Goal: Transaction & Acquisition: Download file/media

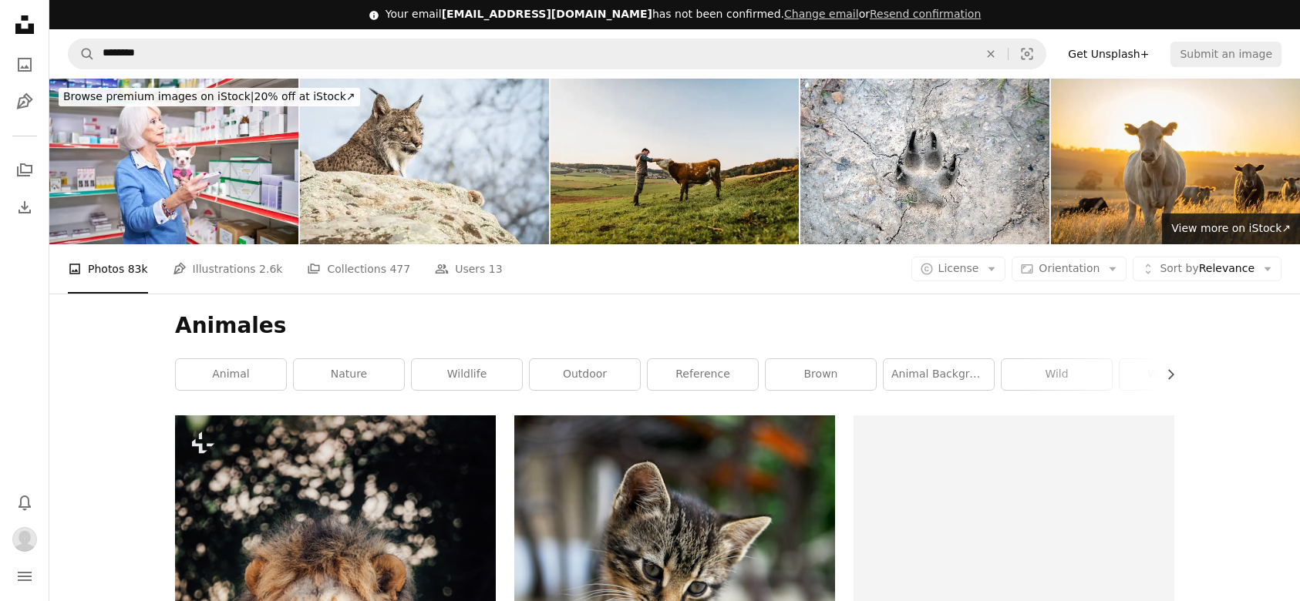
scroll to position [2284, 0]
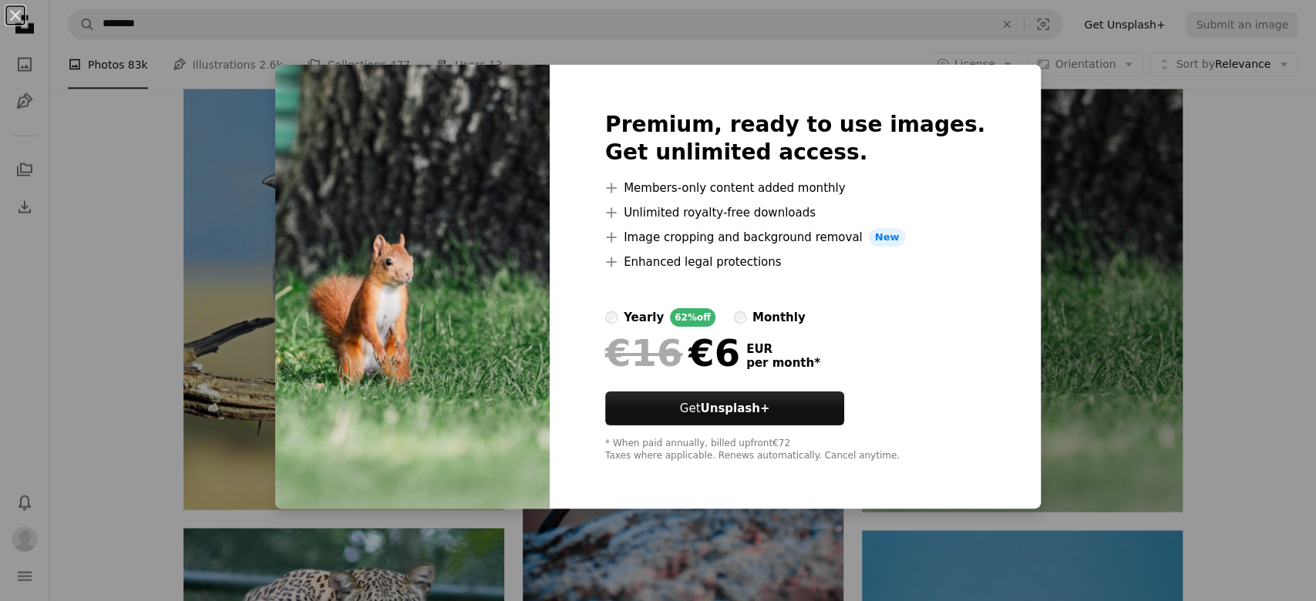
click at [217, 160] on div "An X shape Premium, ready to use images. Get unlimited access. A plus sign Memb…" at bounding box center [658, 300] width 1316 height 601
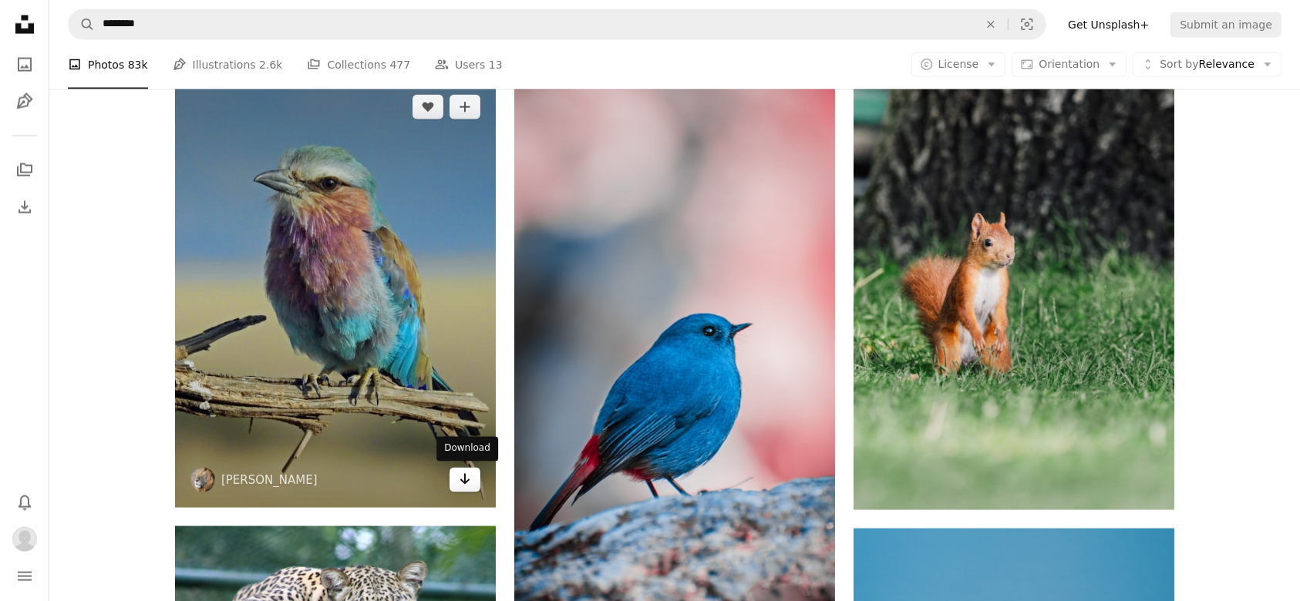
click at [473, 483] on link "Arrow pointing down" at bounding box center [465, 480] width 31 height 25
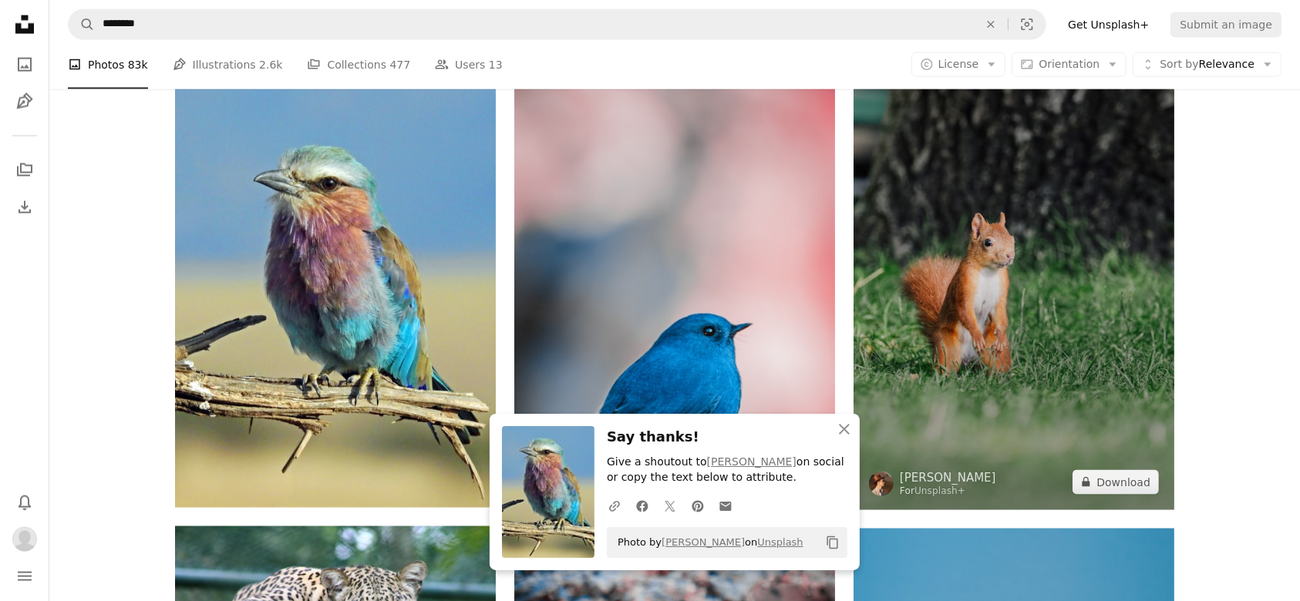
click at [1042, 443] on img at bounding box center [1014, 269] width 321 height 481
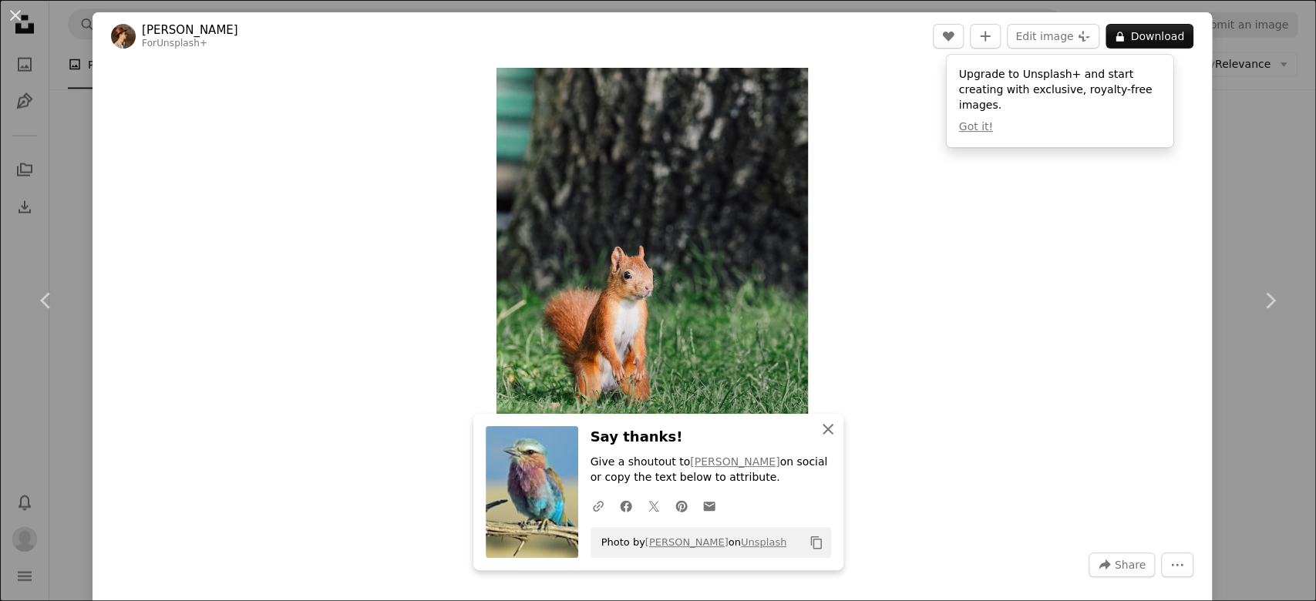
click at [823, 429] on icon "button" at bounding box center [828, 429] width 11 height 11
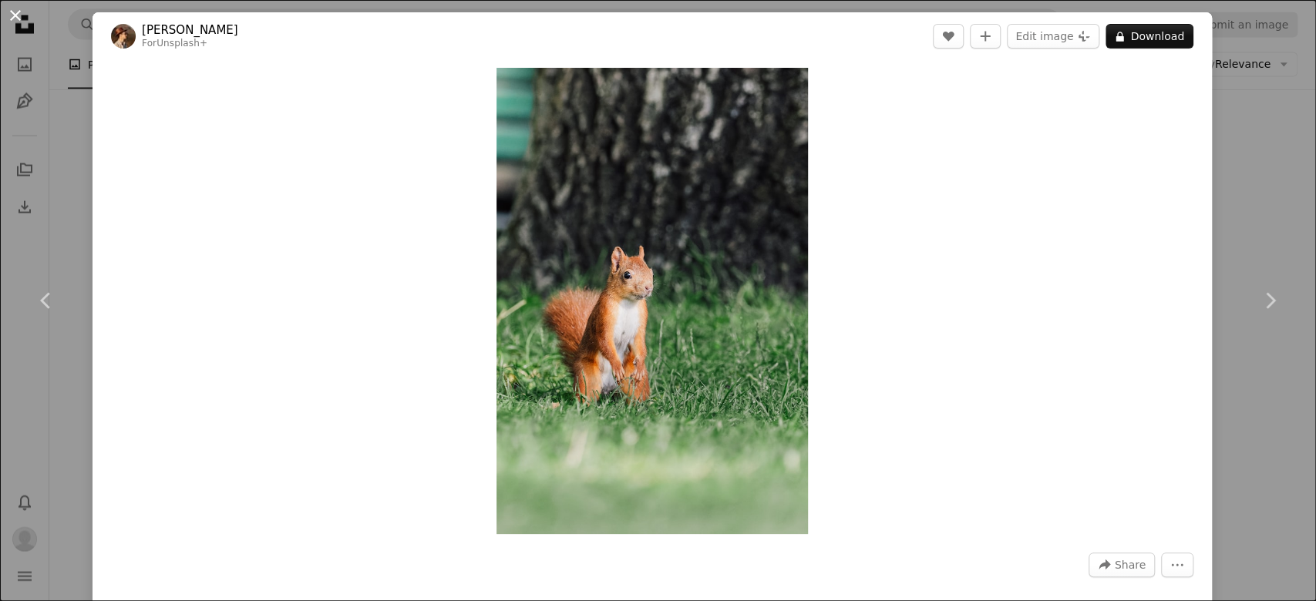
click at [17, 22] on button "An X shape" at bounding box center [15, 15] width 19 height 19
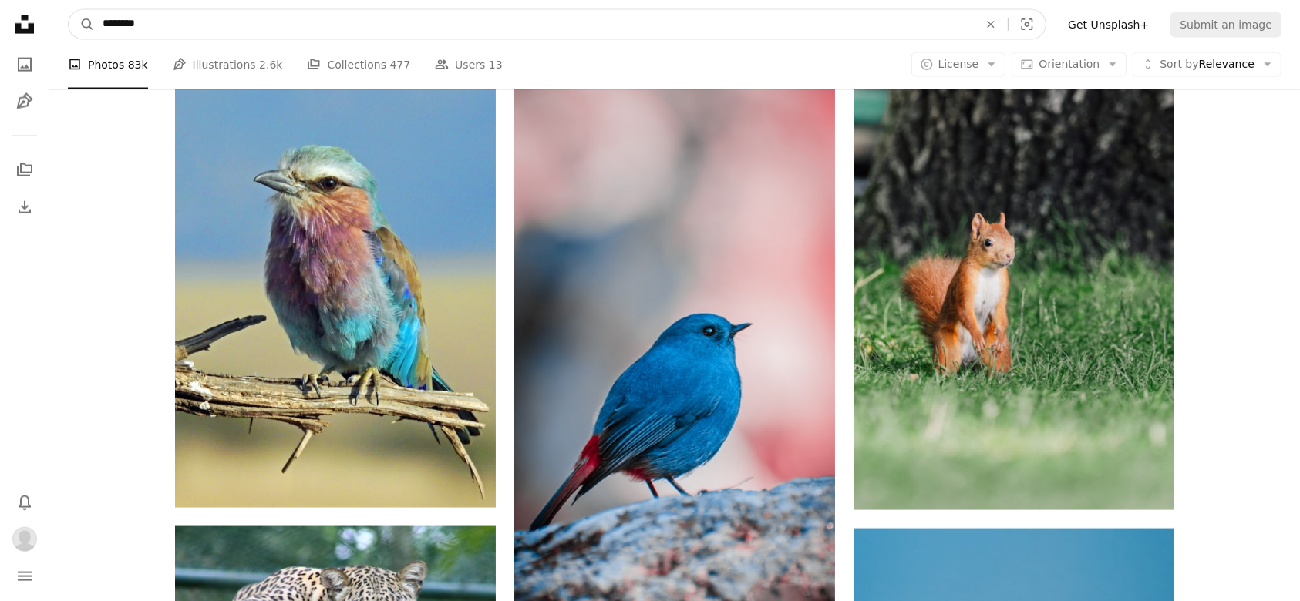
scroll to position [2281, 0]
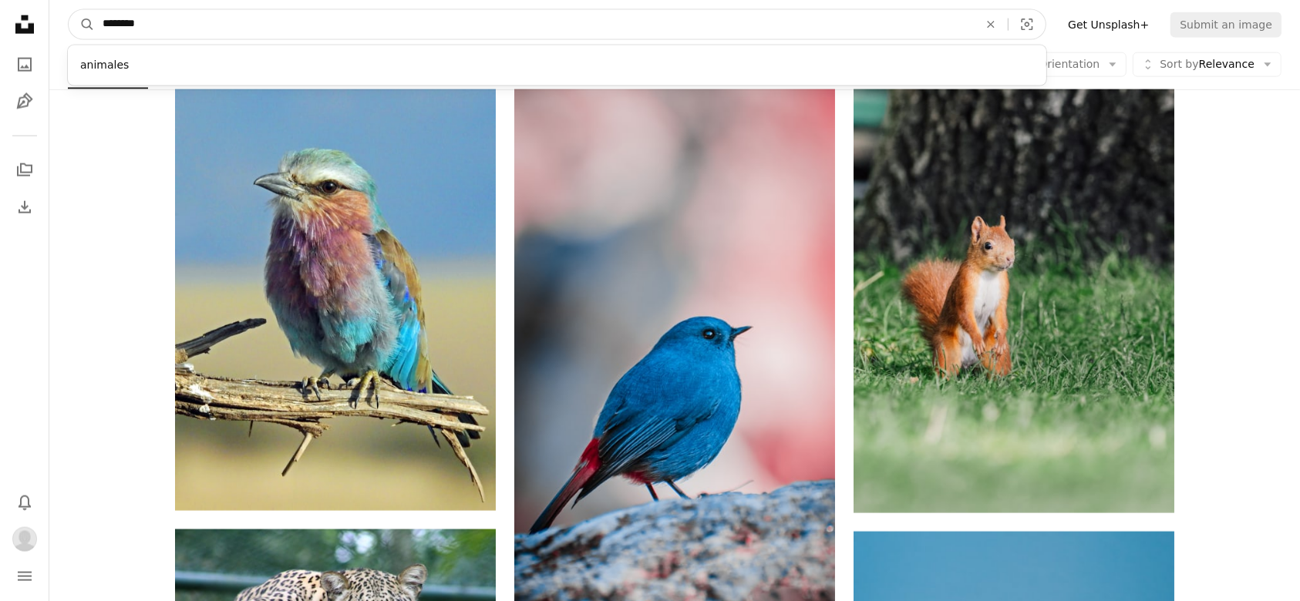
drag, startPoint x: 237, startPoint y: 29, endPoint x: 8, endPoint y: 32, distance: 228.3
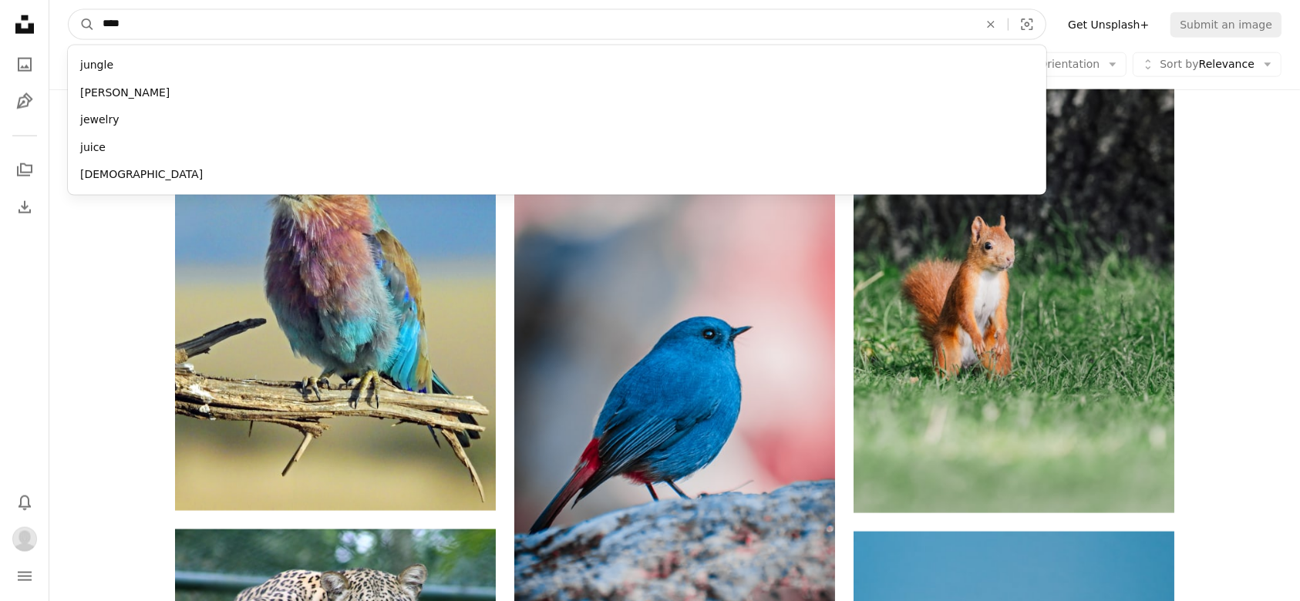
type input "*****"
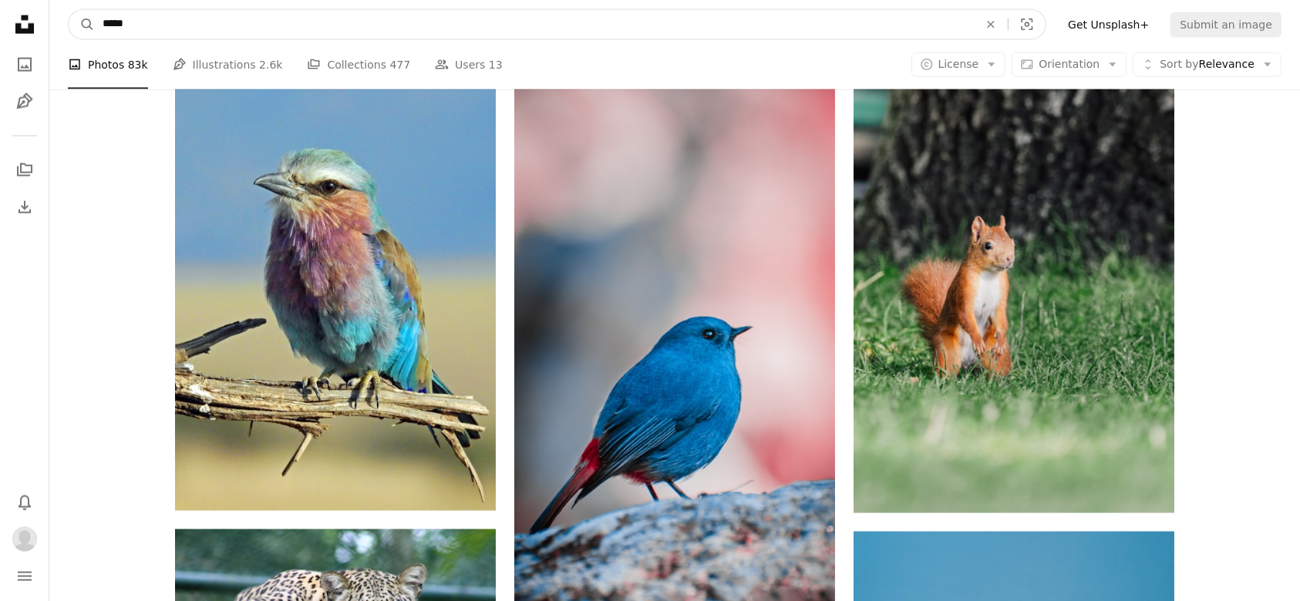
click button "A magnifying glass" at bounding box center [82, 24] width 26 height 29
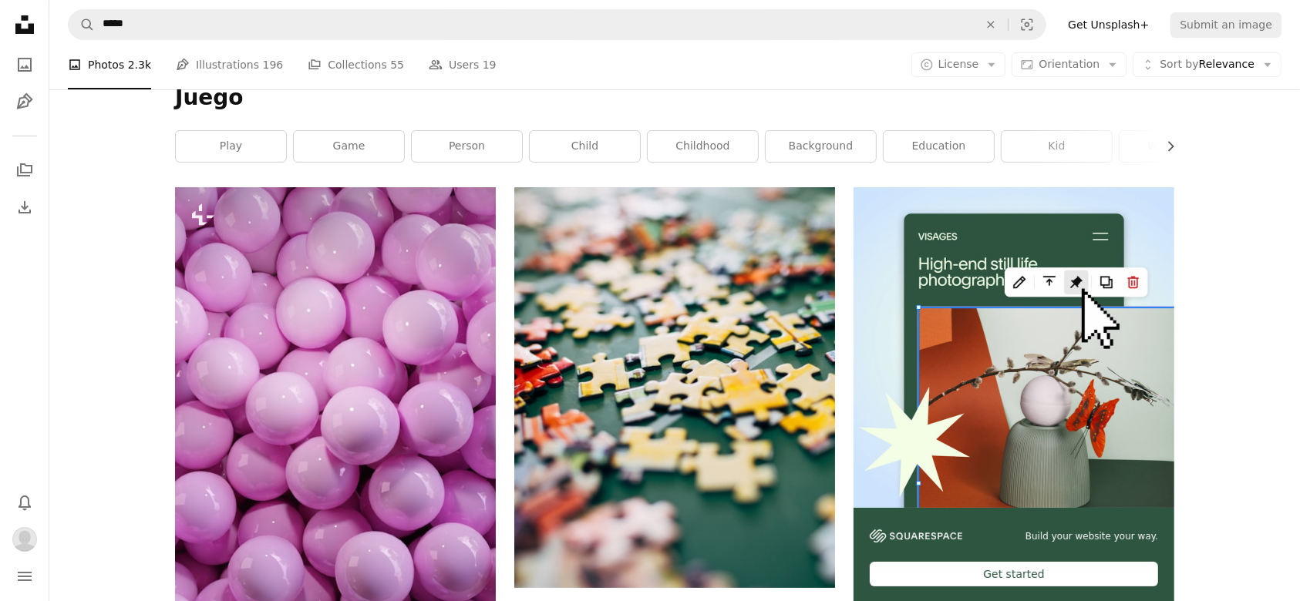
scroll to position [220, 0]
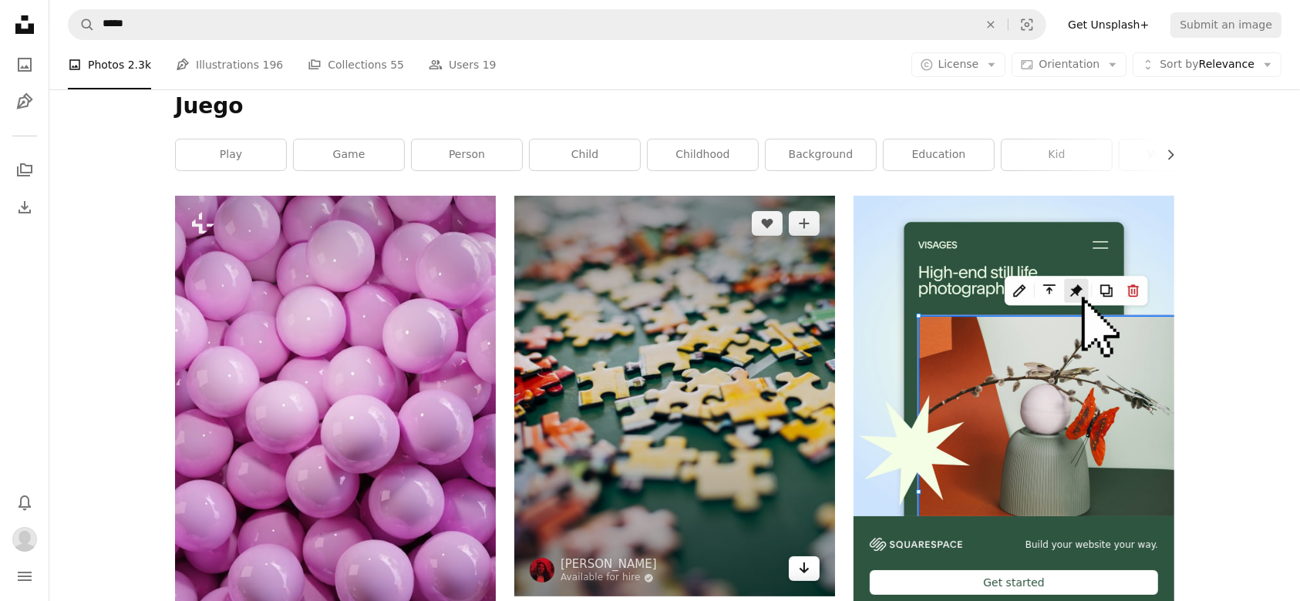
click at [801, 575] on icon "Arrow pointing down" at bounding box center [804, 568] width 12 height 19
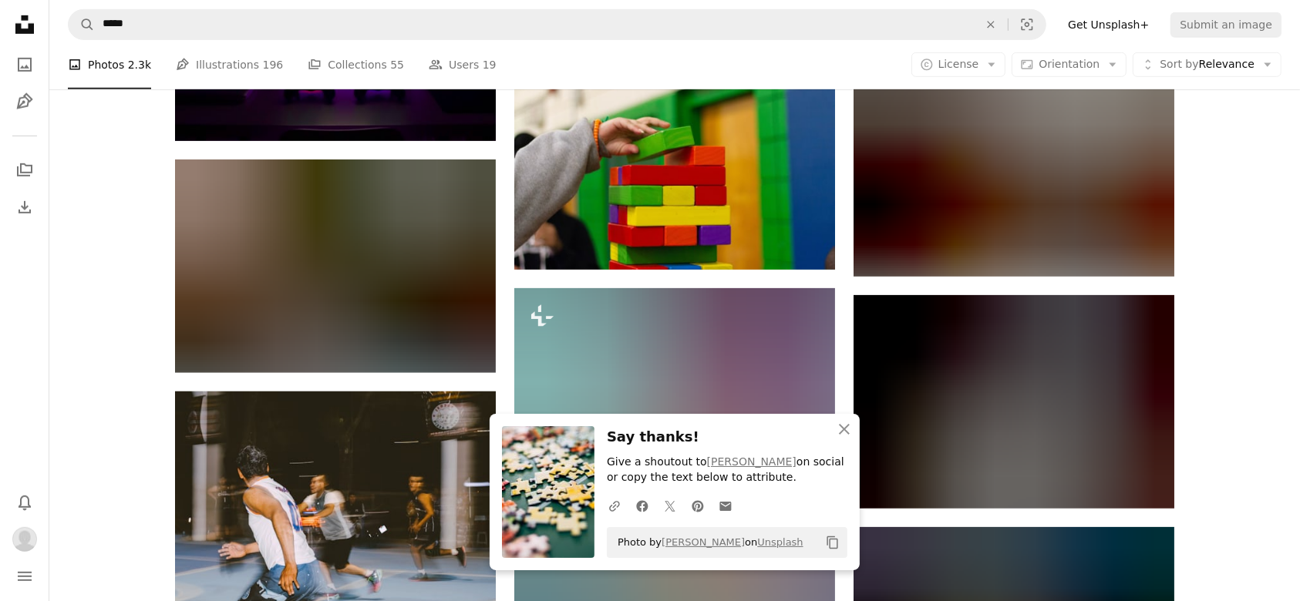
scroll to position [1028, 0]
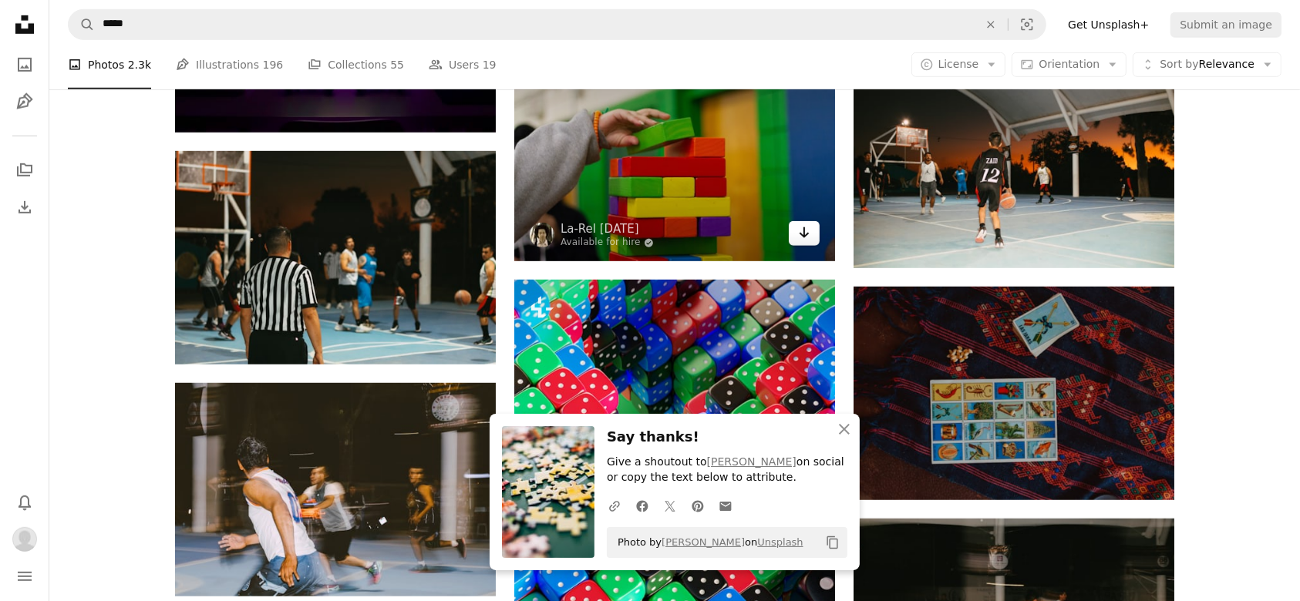
click at [807, 239] on icon "Arrow pointing down" at bounding box center [804, 233] width 12 height 19
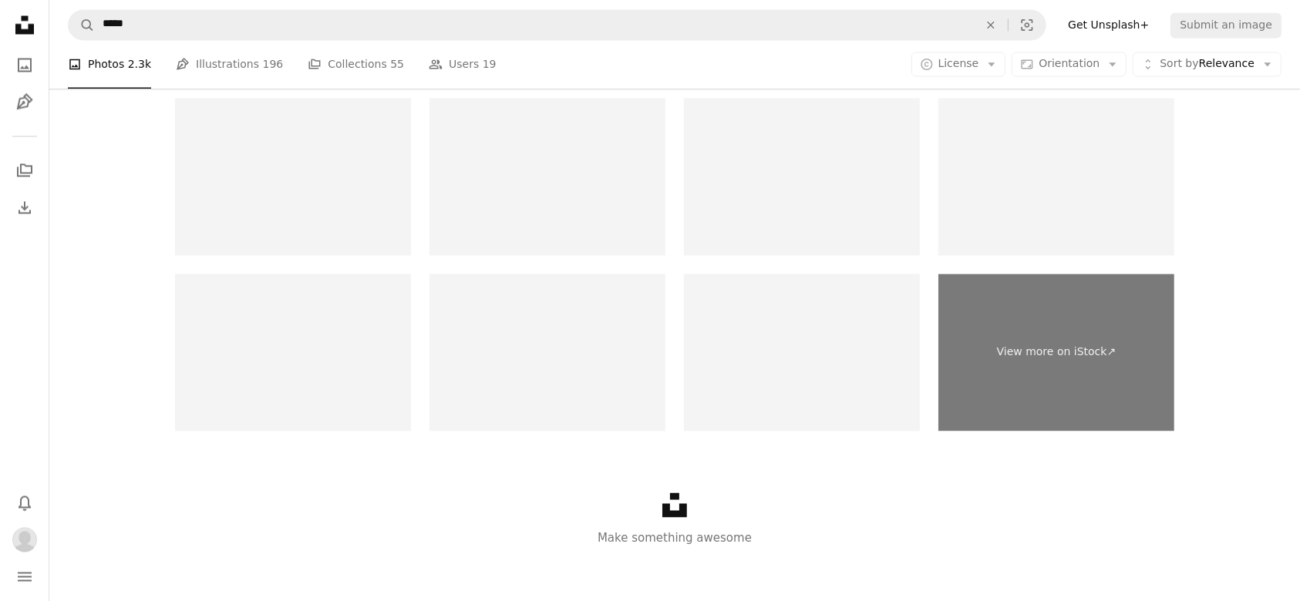
scroll to position [2989, 0]
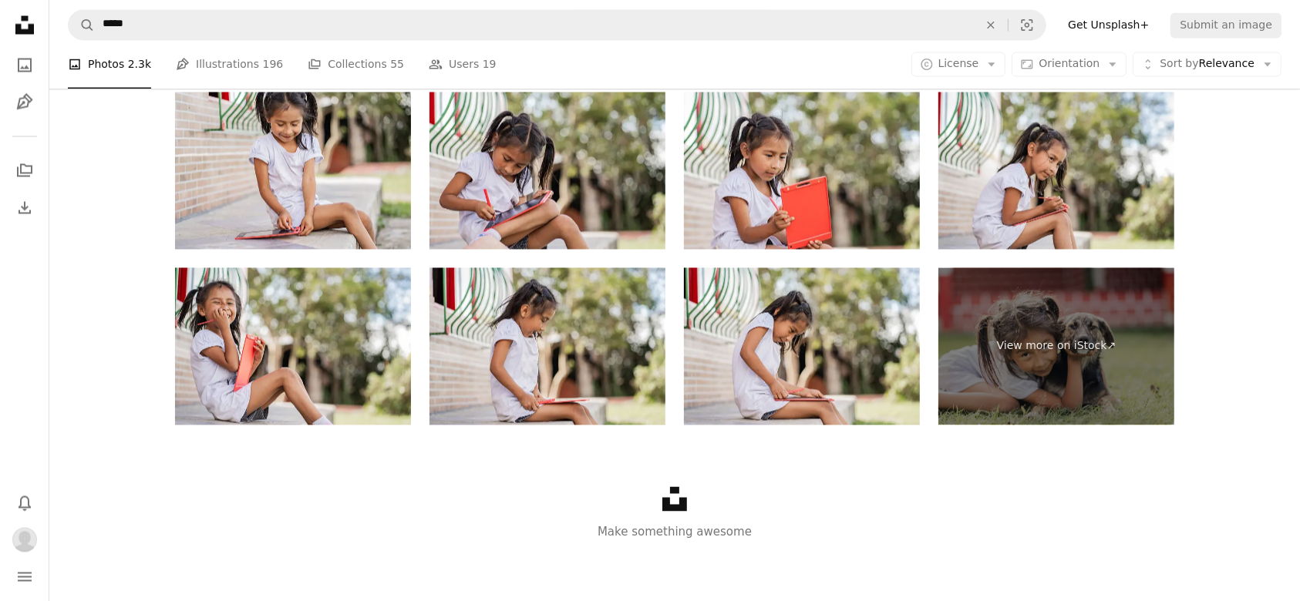
click at [679, 508] on icon at bounding box center [674, 499] width 25 height 25
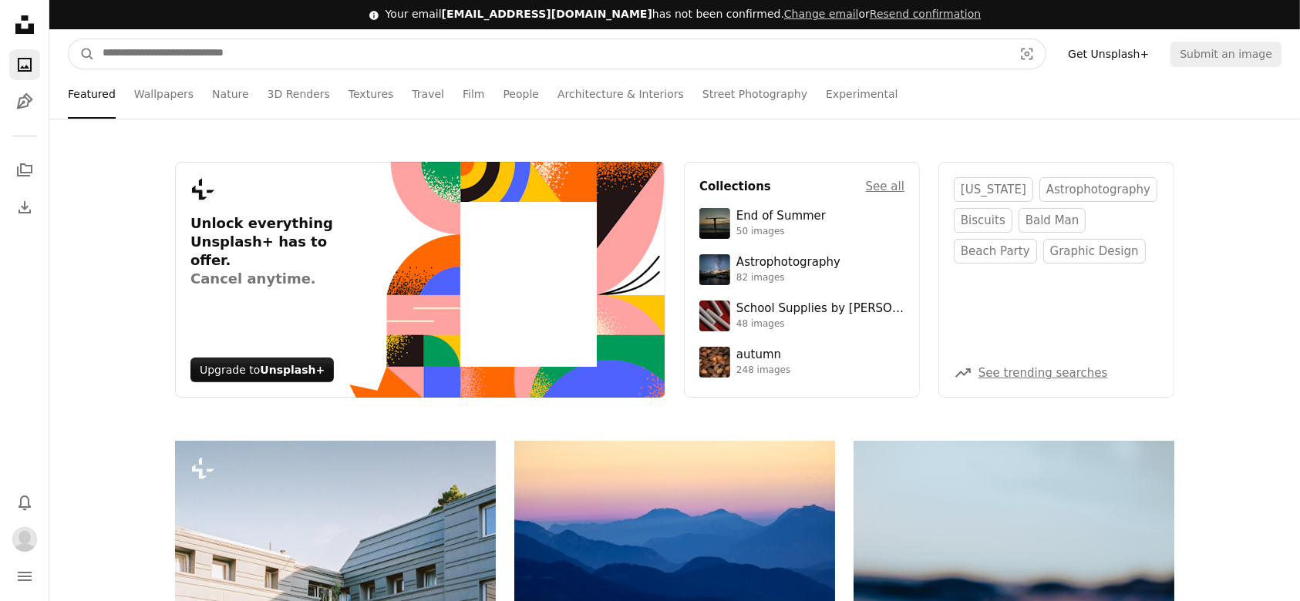
click at [298, 48] on input "Find visuals sitewide" at bounding box center [552, 53] width 914 height 29
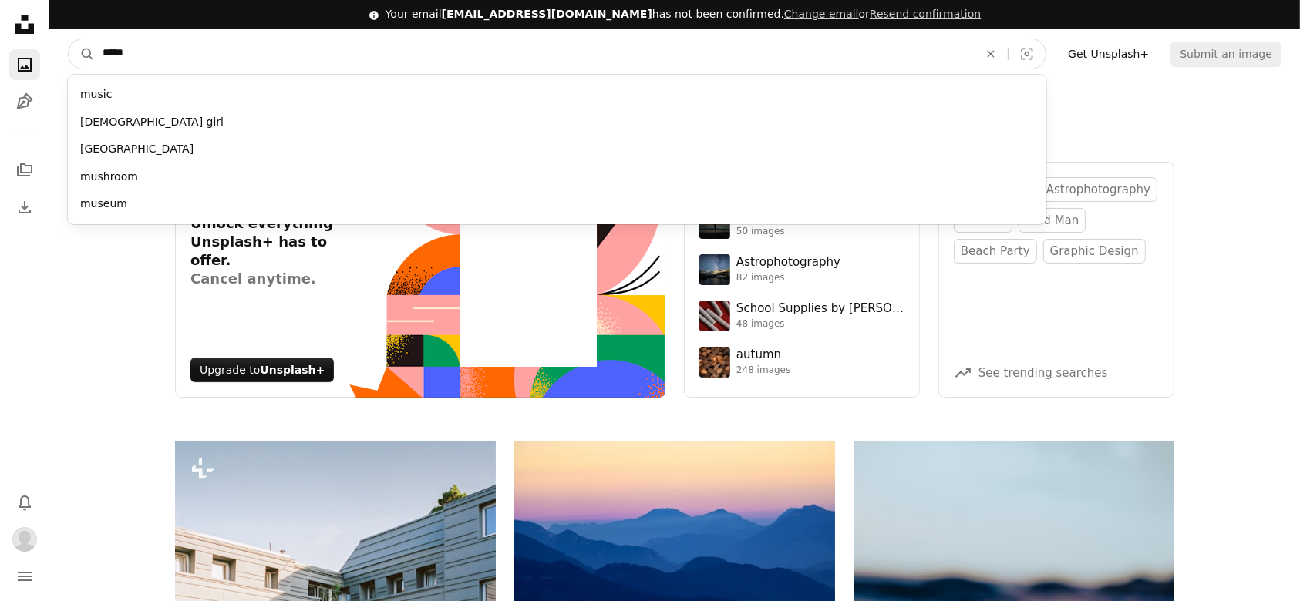
type input "******"
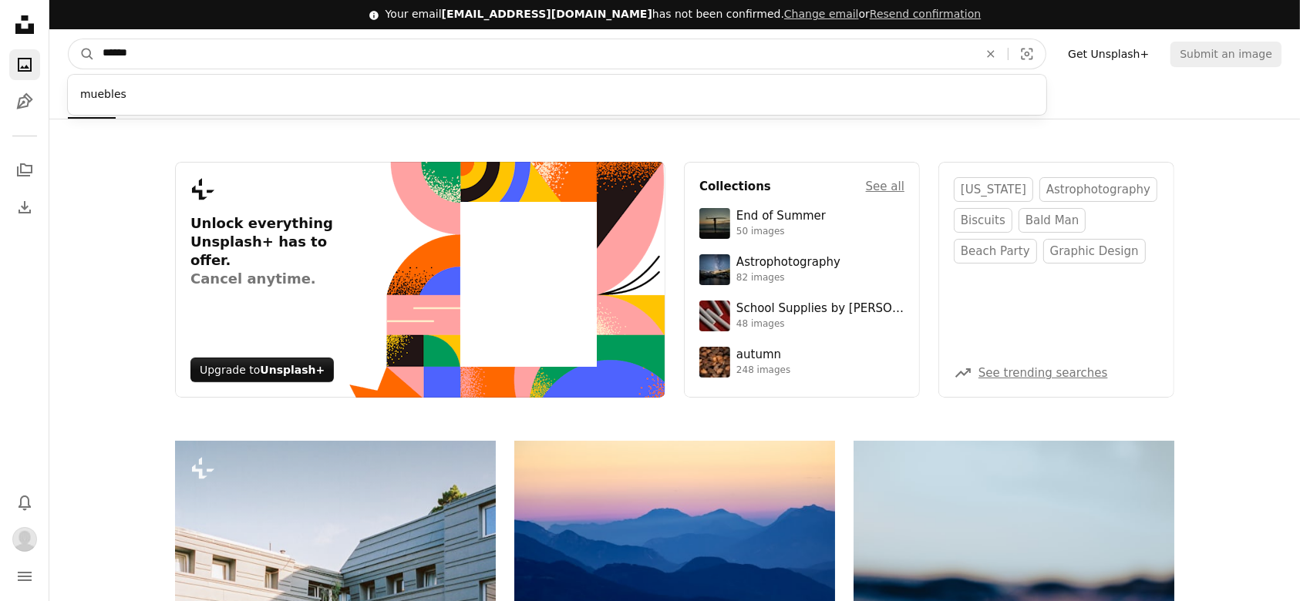
click button "A magnifying glass" at bounding box center [82, 53] width 26 height 29
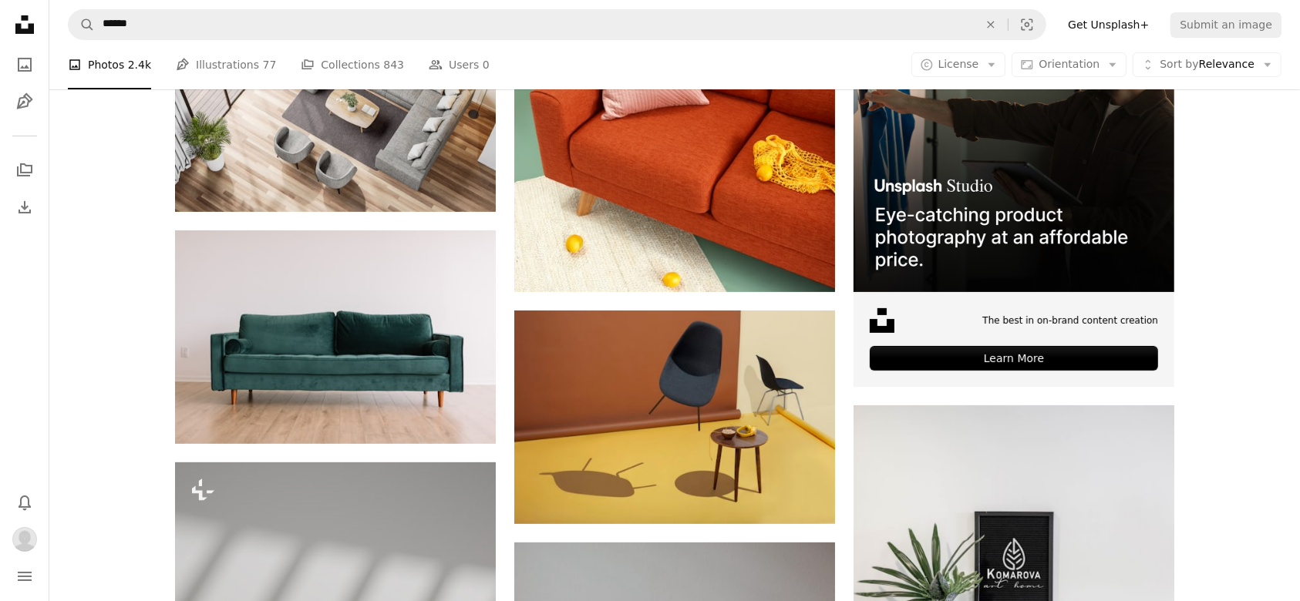
scroll to position [440, 0]
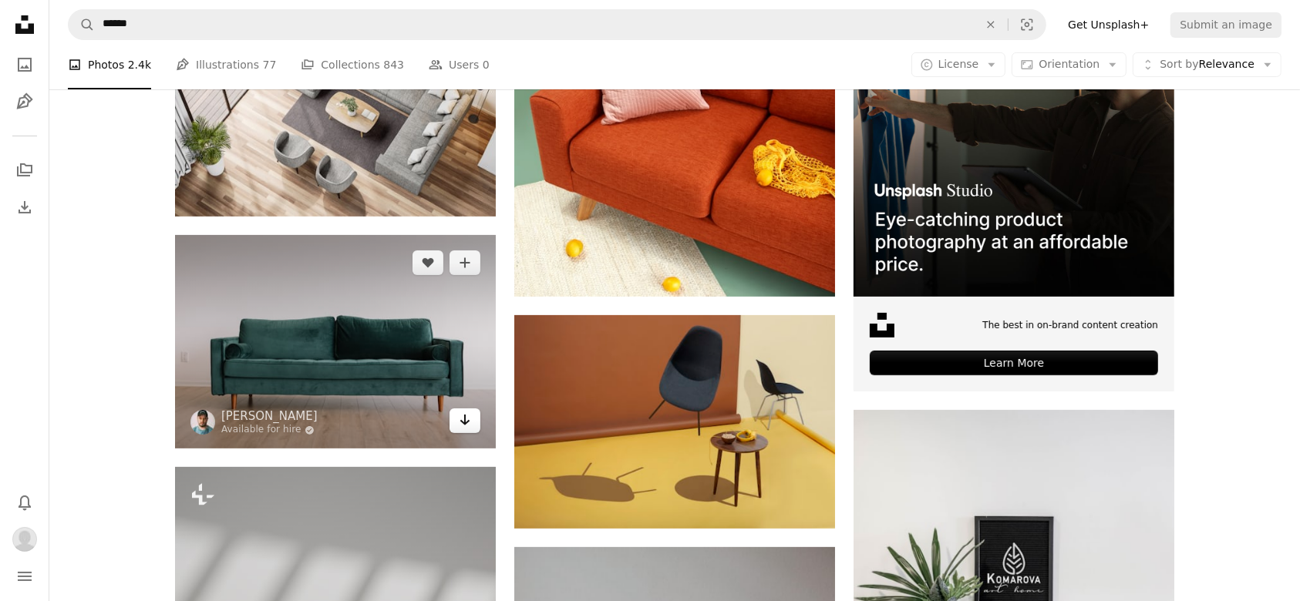
click at [468, 429] on icon "Arrow pointing down" at bounding box center [465, 420] width 12 height 19
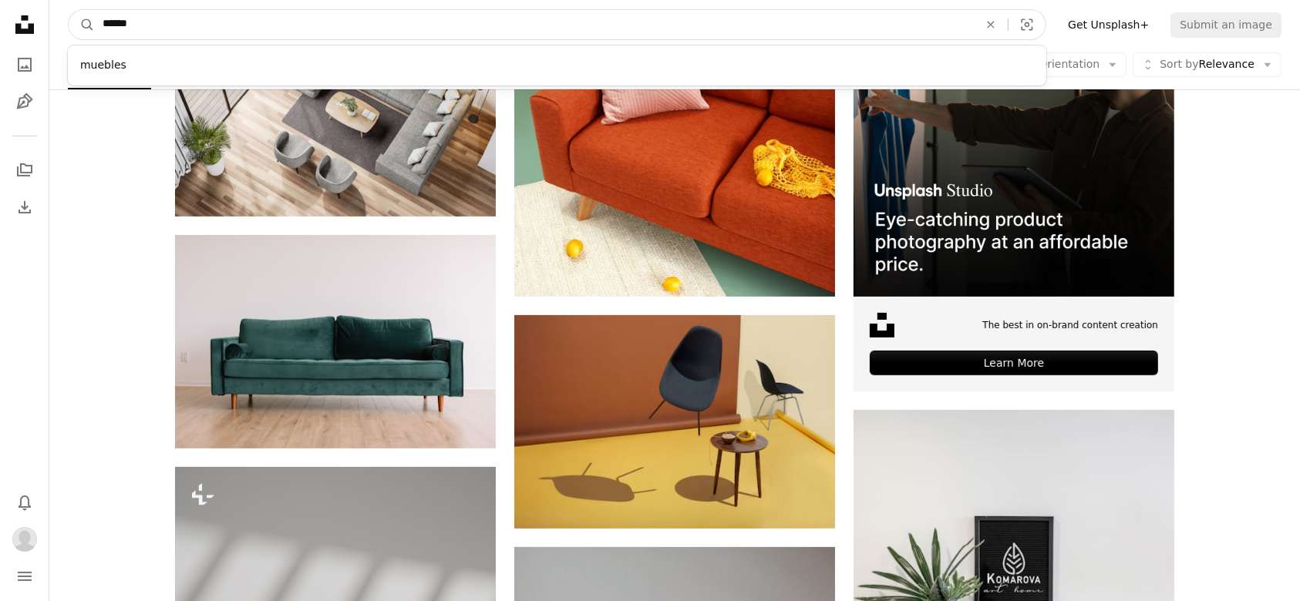
drag, startPoint x: 171, startPoint y: 22, endPoint x: 0, endPoint y: 29, distance: 171.4
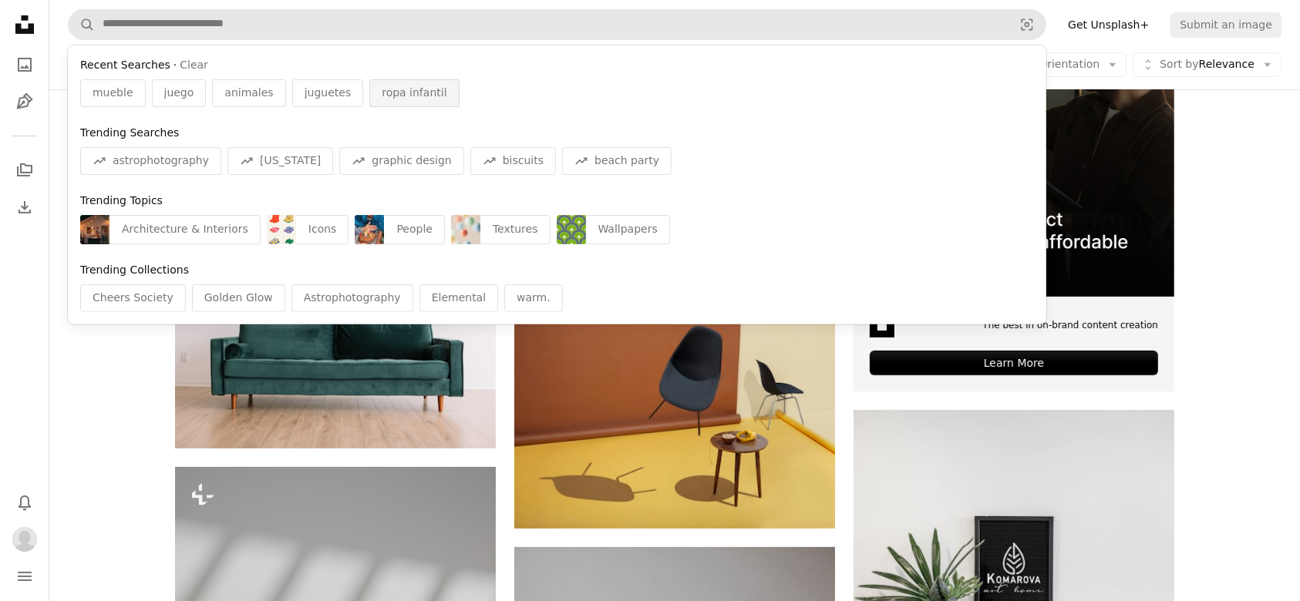
click at [401, 93] on span "ropa infantil" at bounding box center [414, 93] width 65 height 15
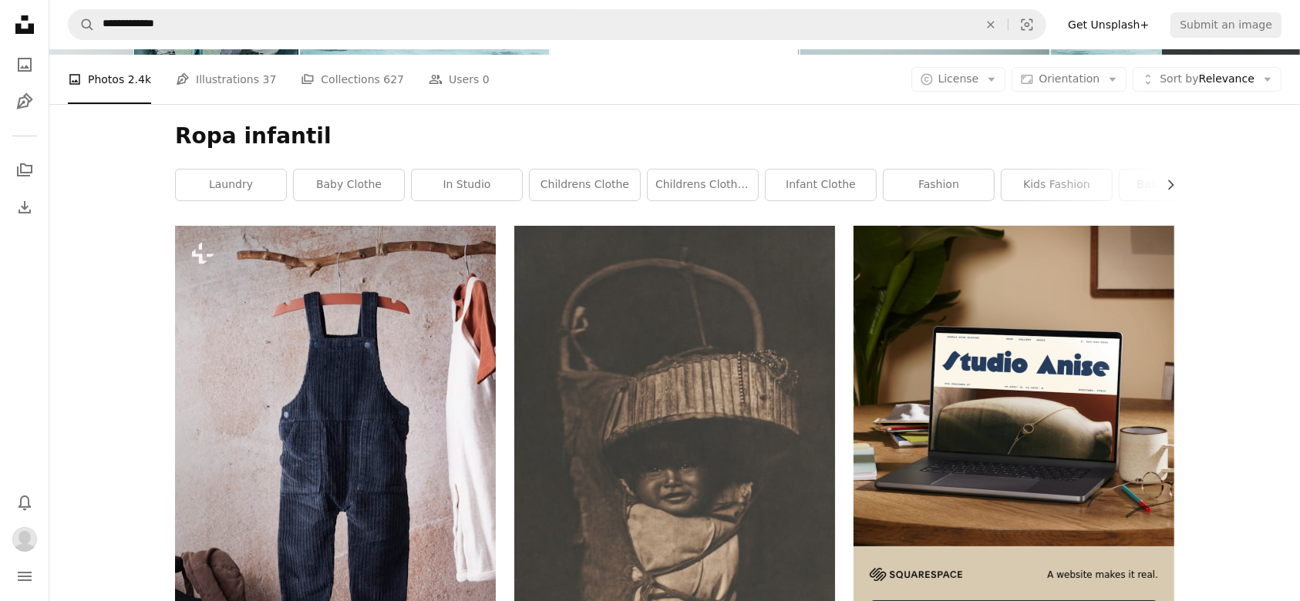
scroll to position [96, 0]
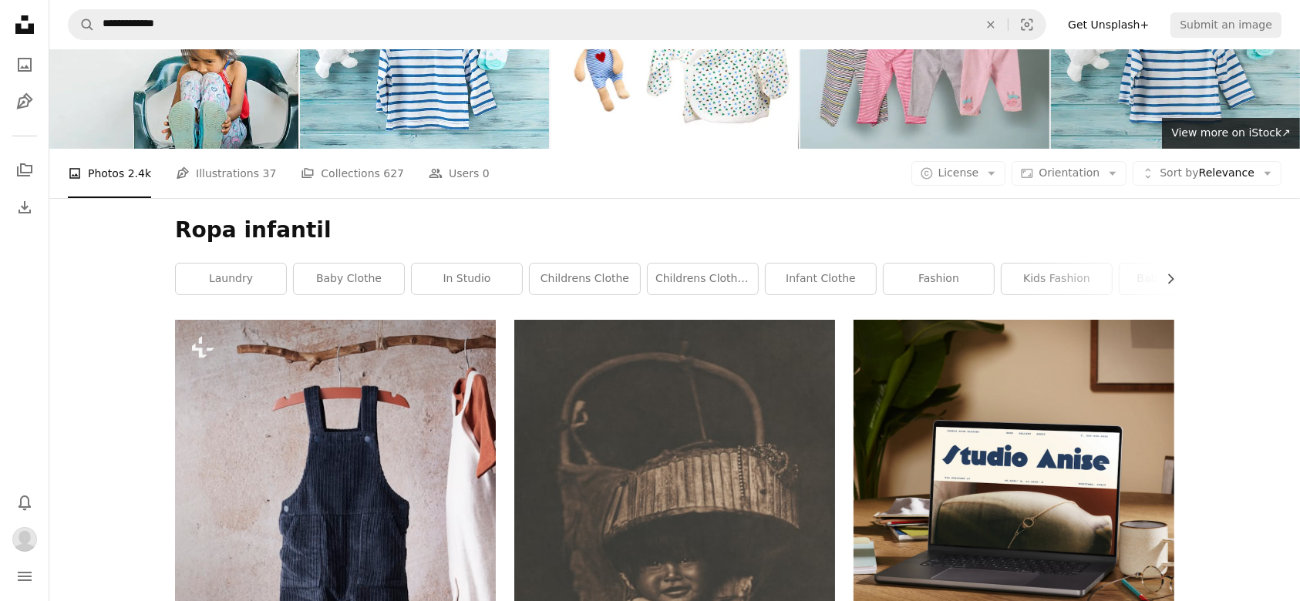
click at [1288, 103] on img at bounding box center [1175, 66] width 249 height 166
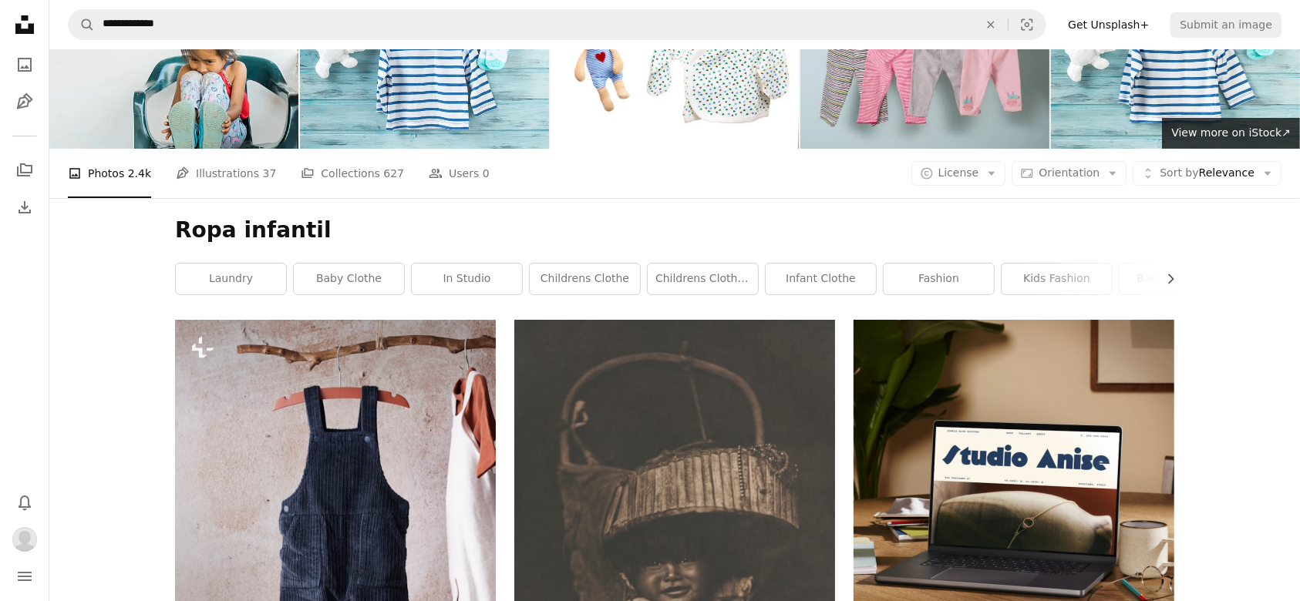
click at [1154, 197] on div "A photo Photos 2.4k Pen Tool Illustrations 37 A stack of folders Collections 62…" at bounding box center [675, 173] width 1214 height 49
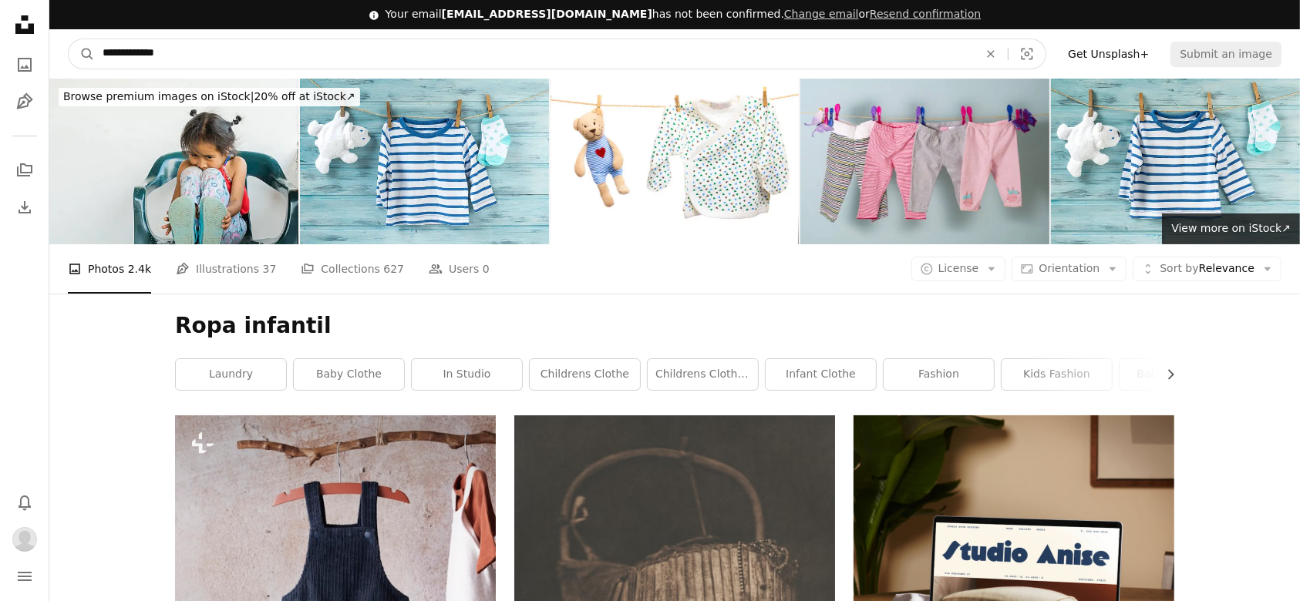
drag, startPoint x: 180, startPoint y: 56, endPoint x: 0, endPoint y: 53, distance: 180.4
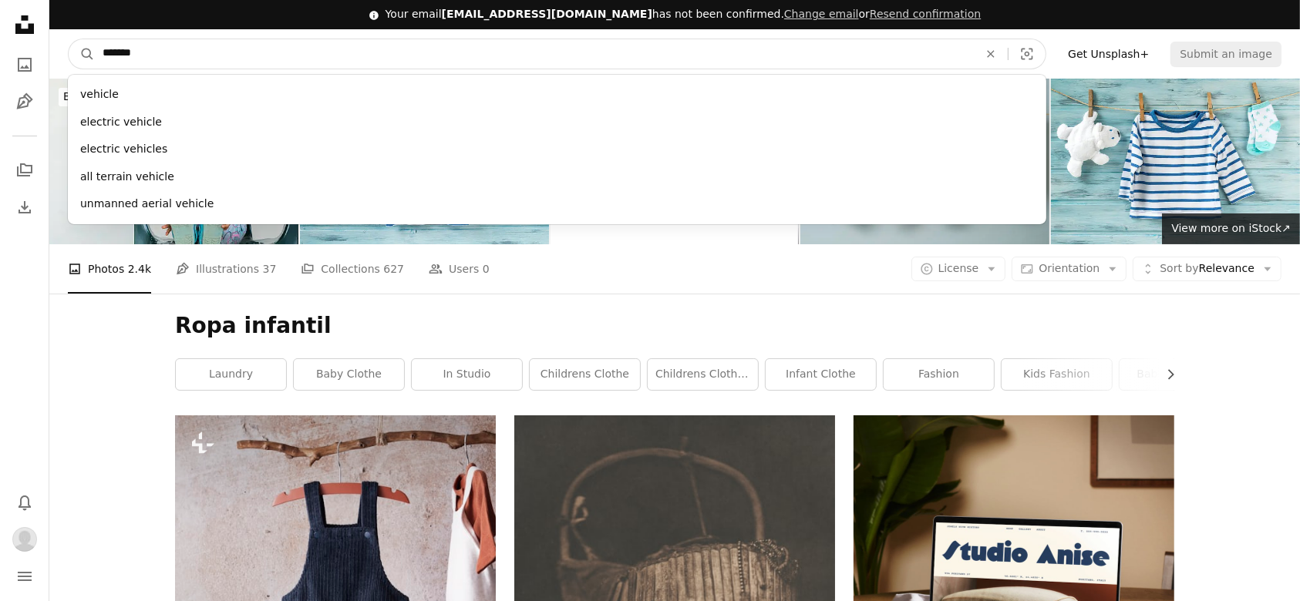
type input "********"
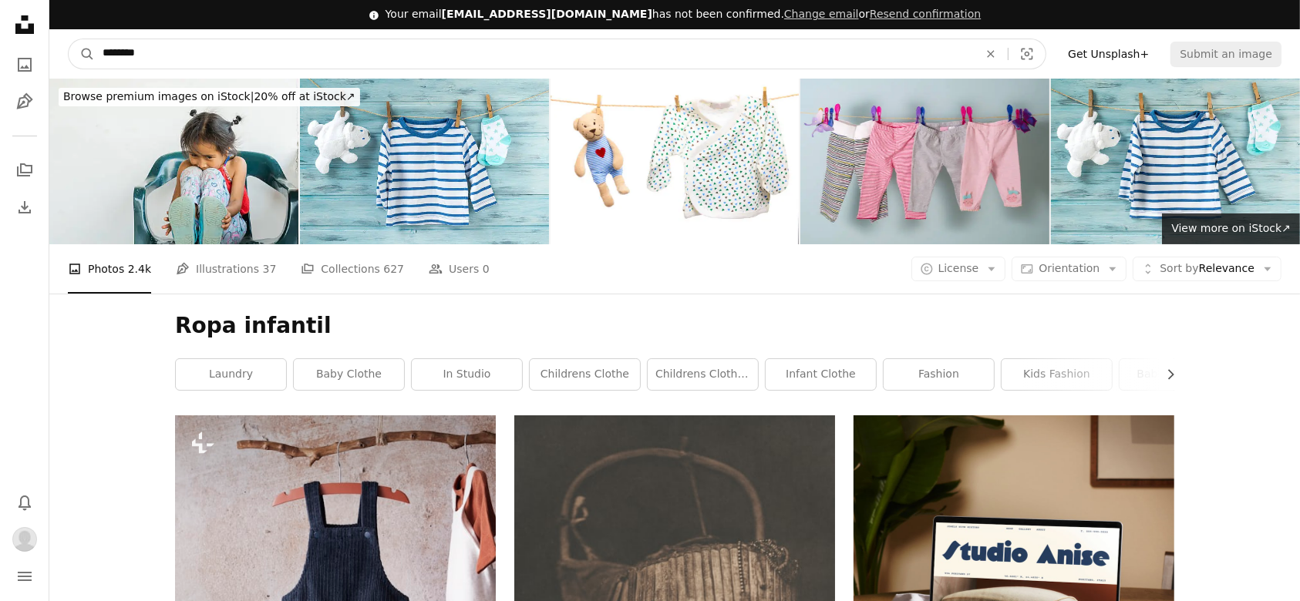
click button "A magnifying glass" at bounding box center [82, 53] width 26 height 29
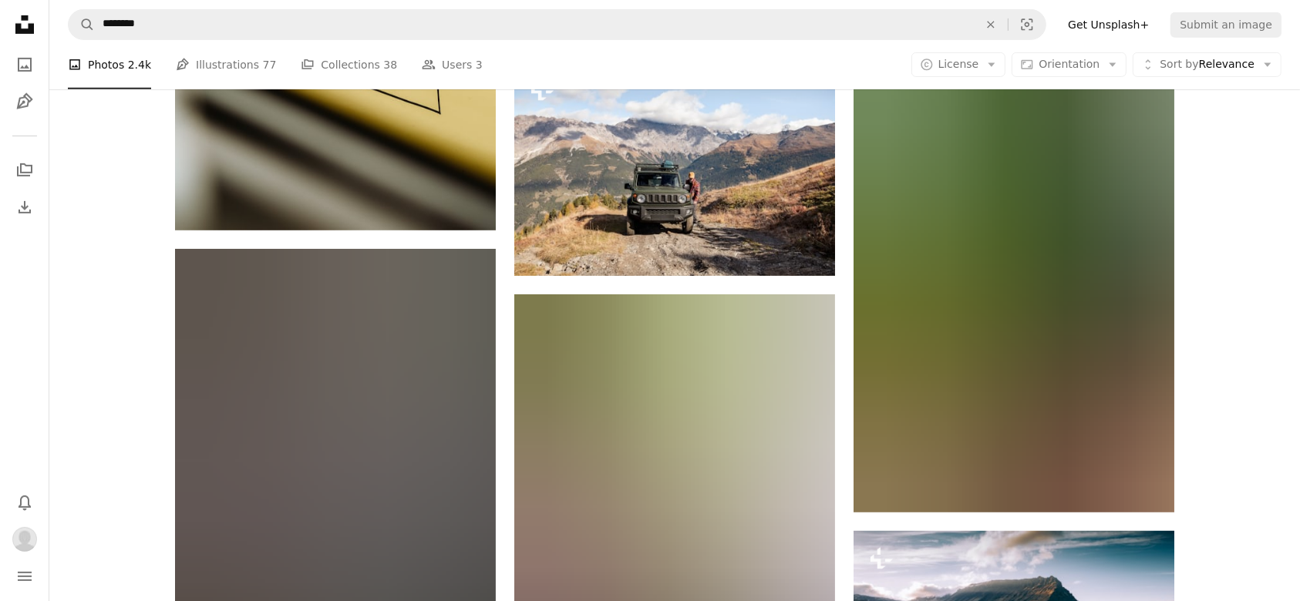
scroll to position [813, 0]
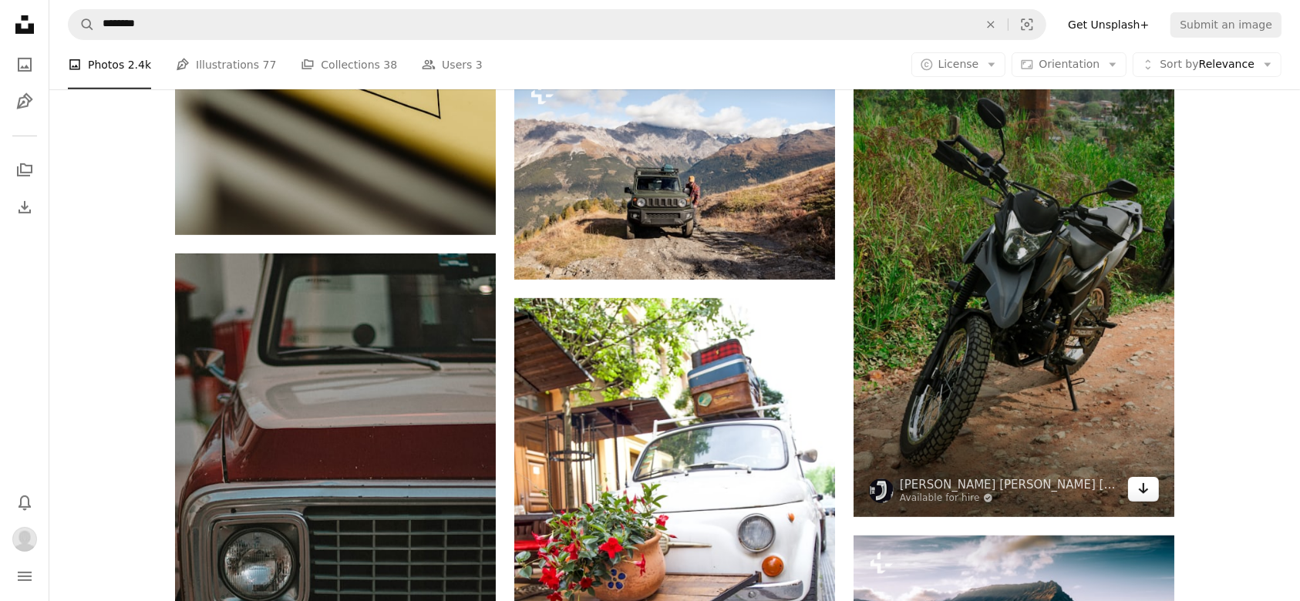
click at [1147, 493] on icon "Arrow pointing down" at bounding box center [1143, 489] width 12 height 19
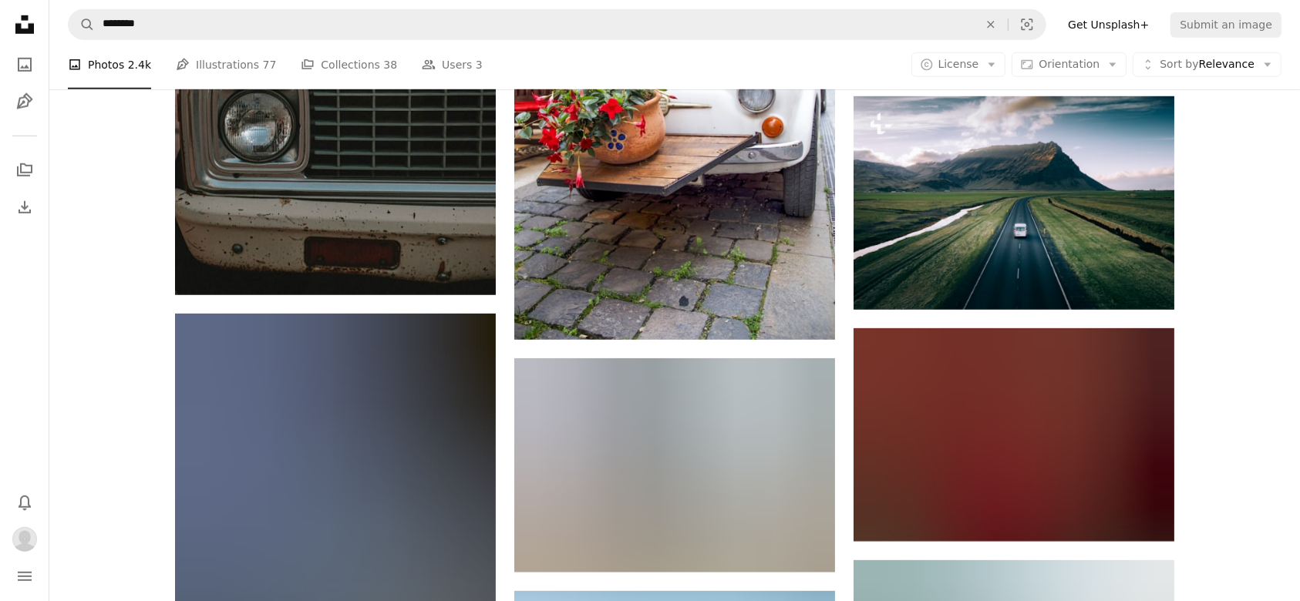
scroll to position [0, 0]
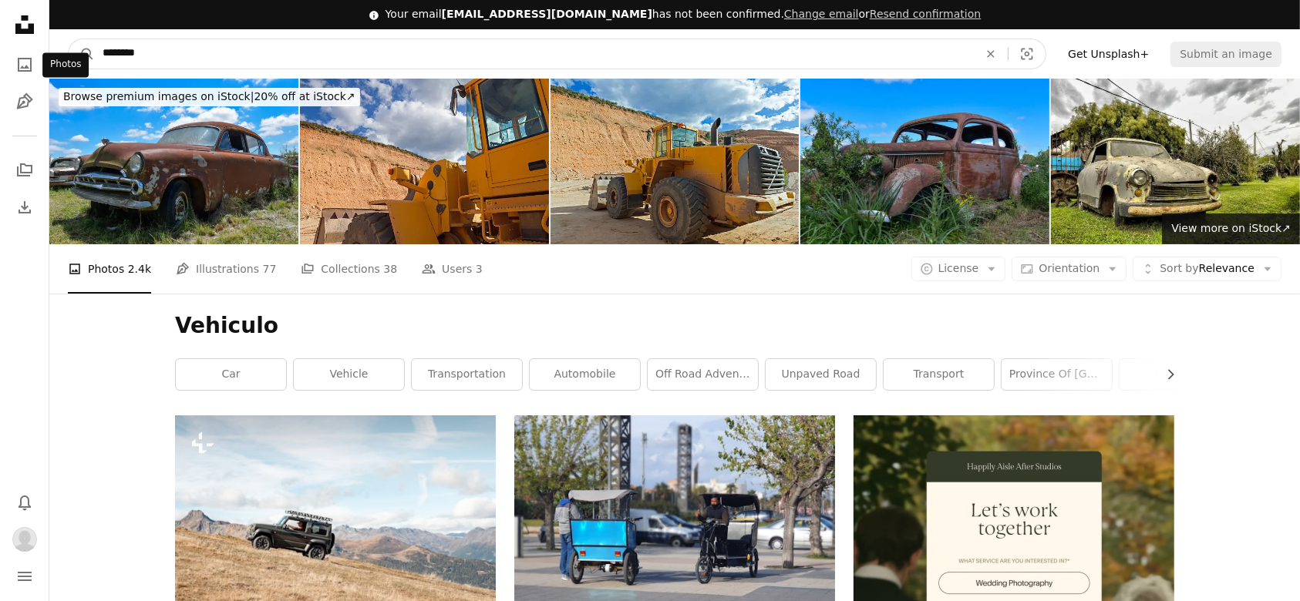
drag, startPoint x: 172, startPoint y: 52, endPoint x: 0, endPoint y: 54, distance: 172.0
type input "**********"
click button "A magnifying glass" at bounding box center [82, 53] width 26 height 29
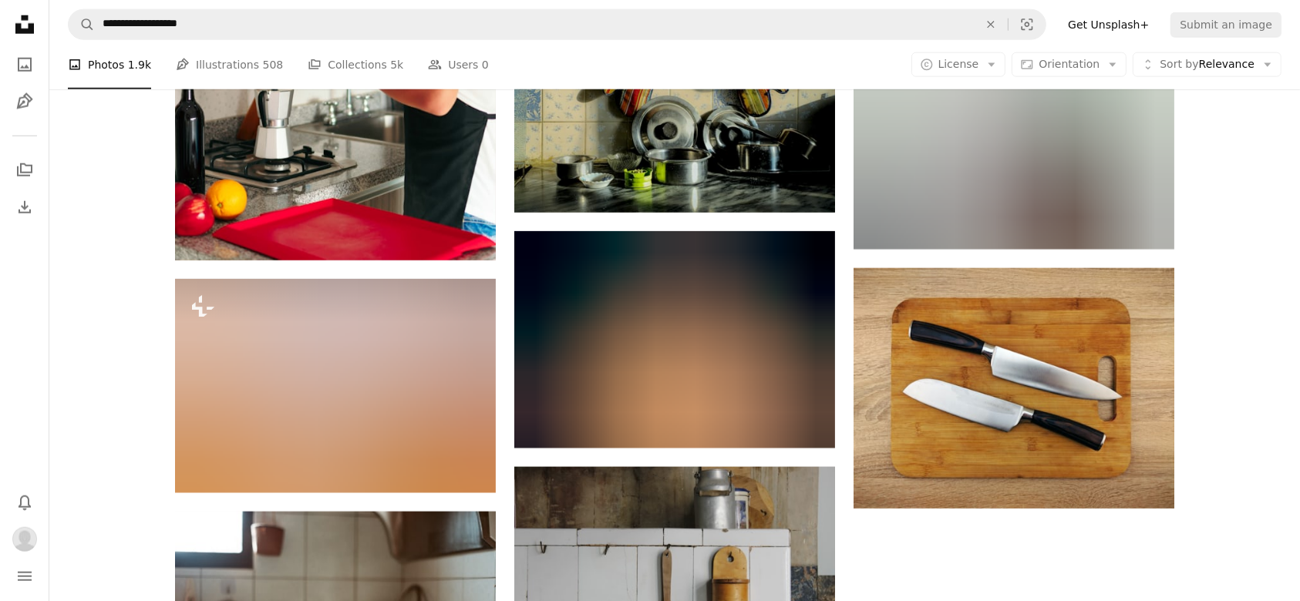
scroll to position [1837, 0]
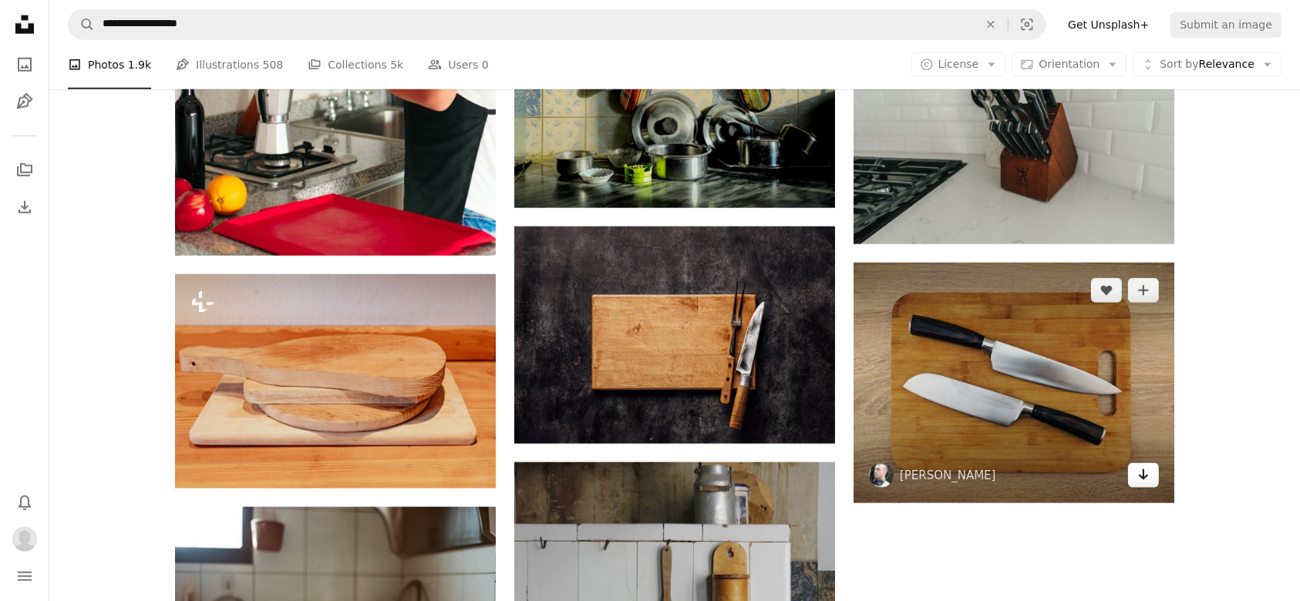
click at [1144, 480] on icon "Arrow pointing down" at bounding box center [1143, 475] width 12 height 19
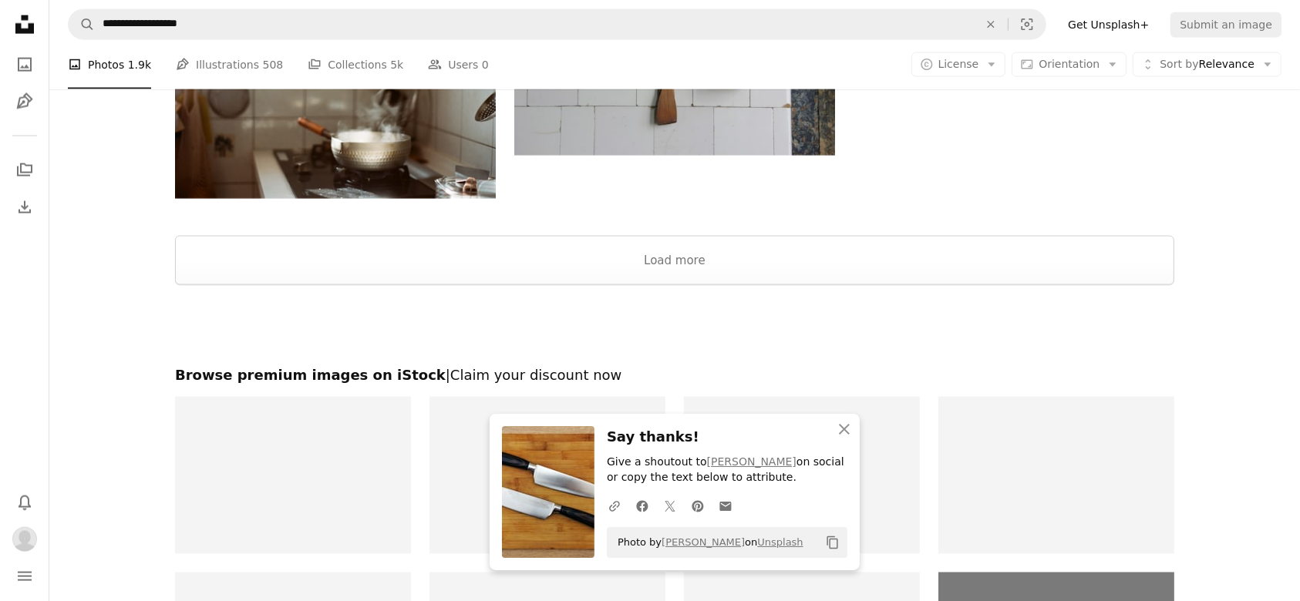
scroll to position [2363, 0]
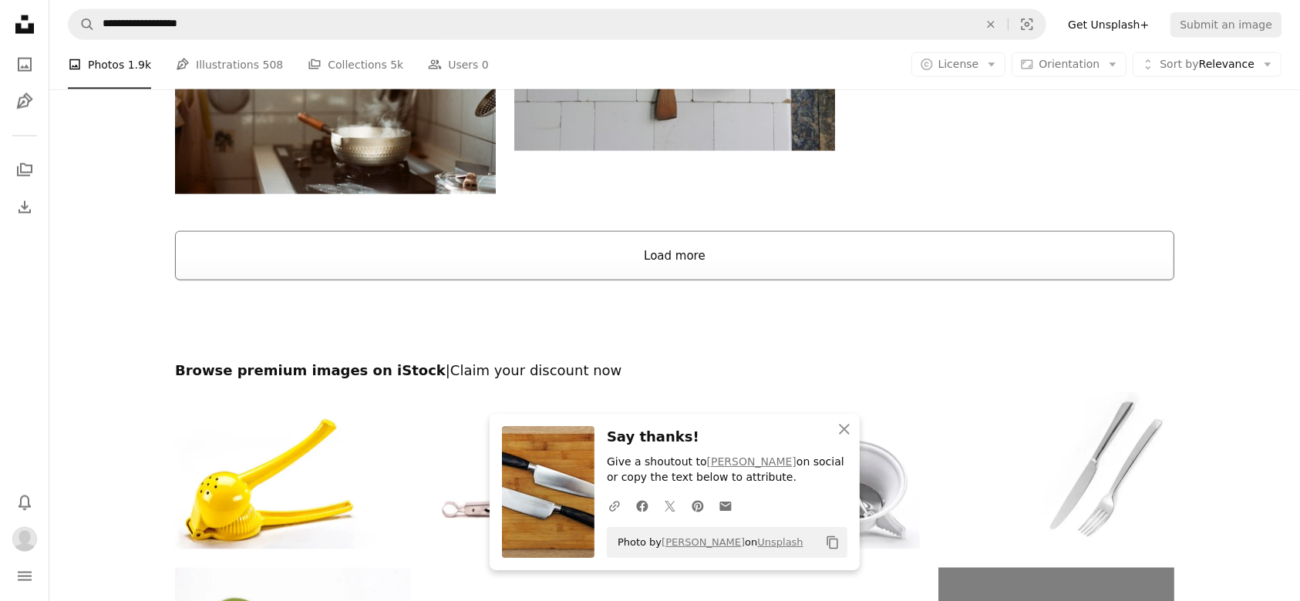
click at [659, 262] on button "Load more" at bounding box center [674, 255] width 999 height 49
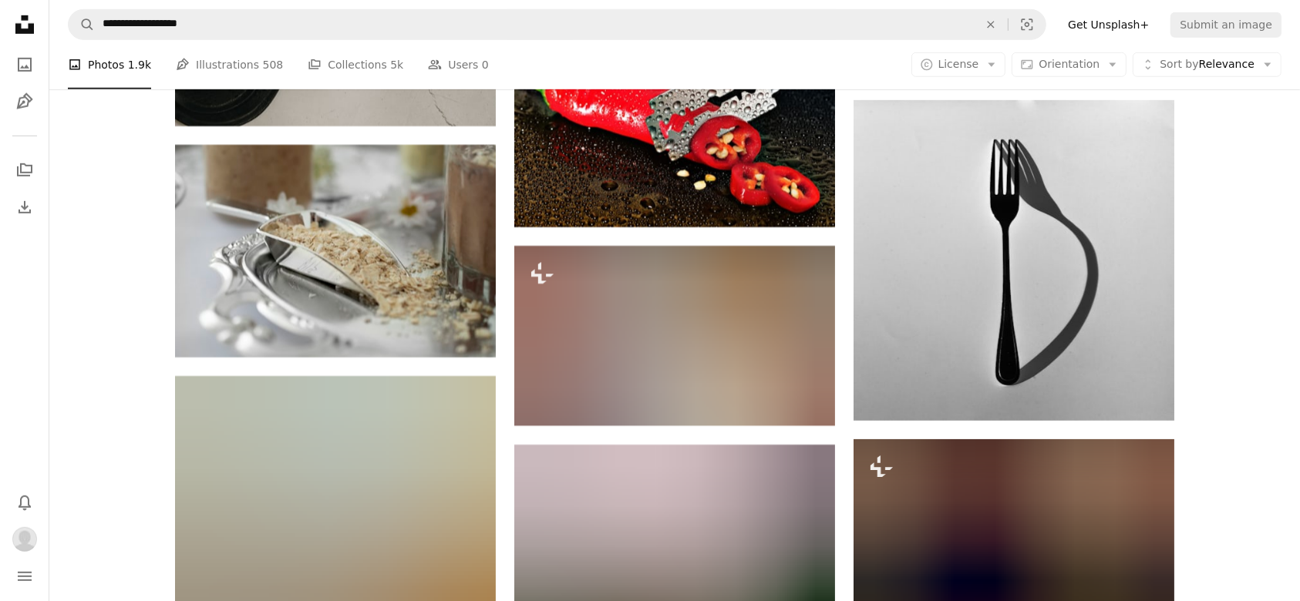
scroll to position [6977, 0]
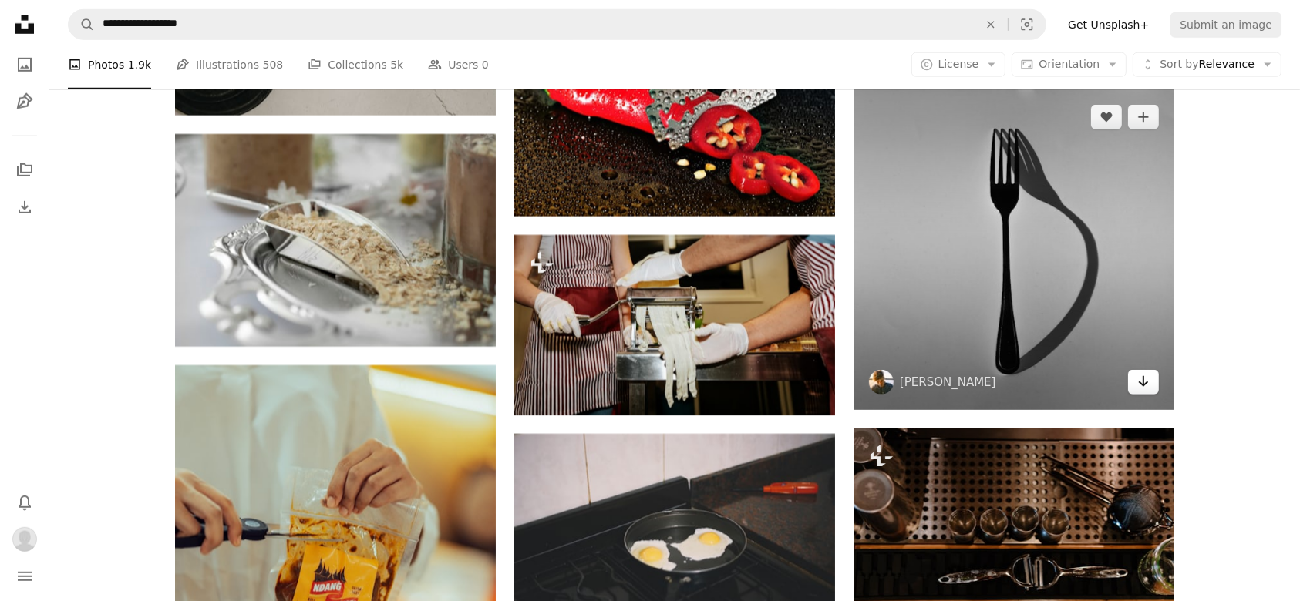
click at [1147, 386] on icon "Arrow pointing down" at bounding box center [1143, 381] width 12 height 19
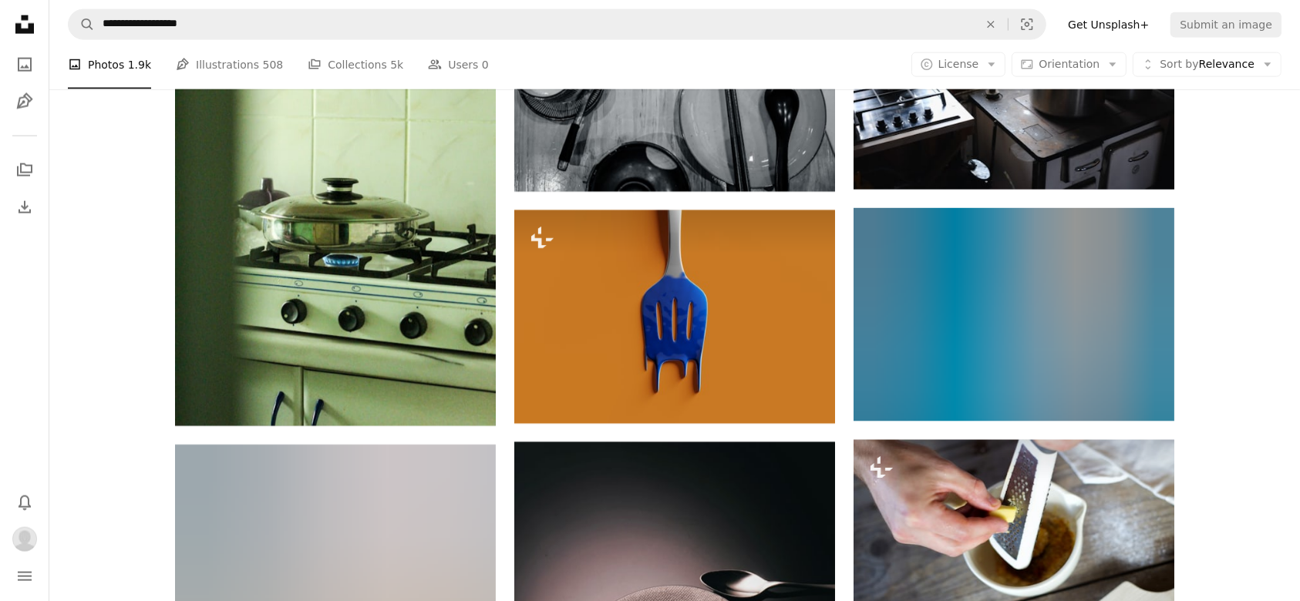
scroll to position [8145, 0]
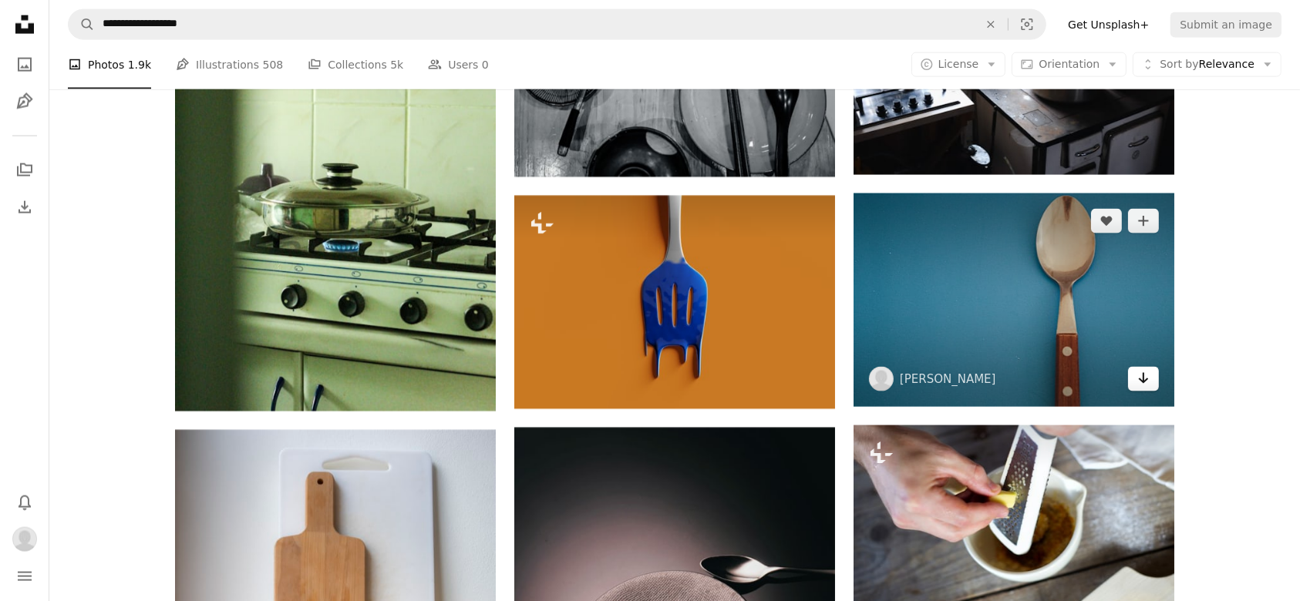
click at [1144, 380] on icon "Download" at bounding box center [1144, 378] width 10 height 11
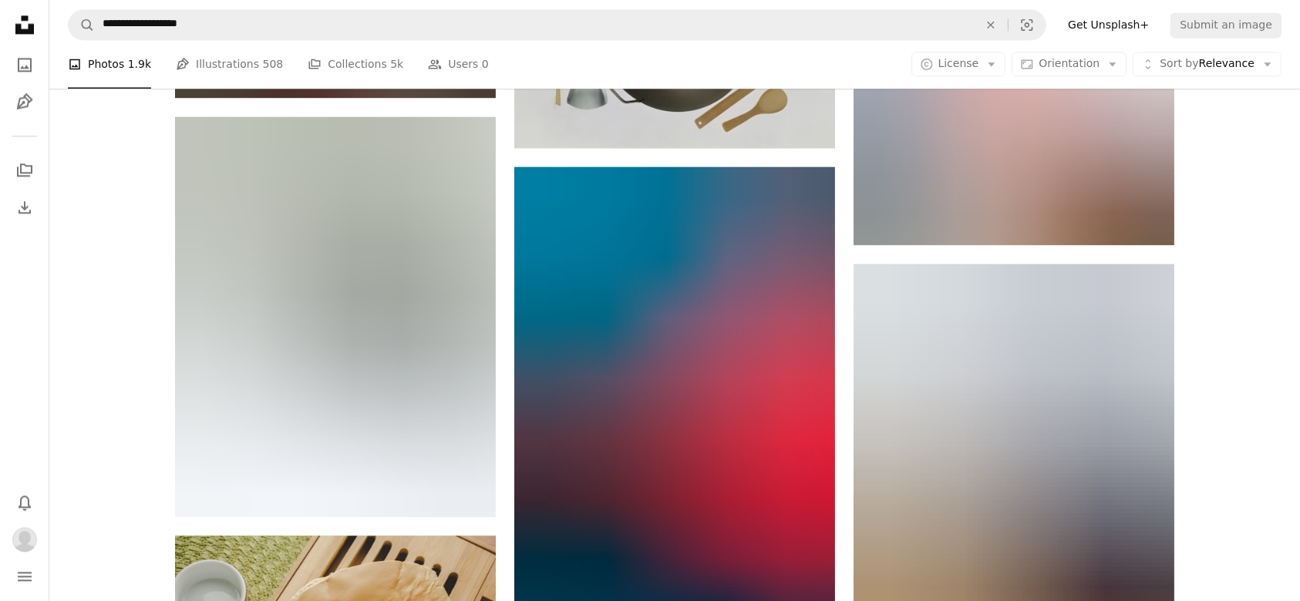
scroll to position [9489, 0]
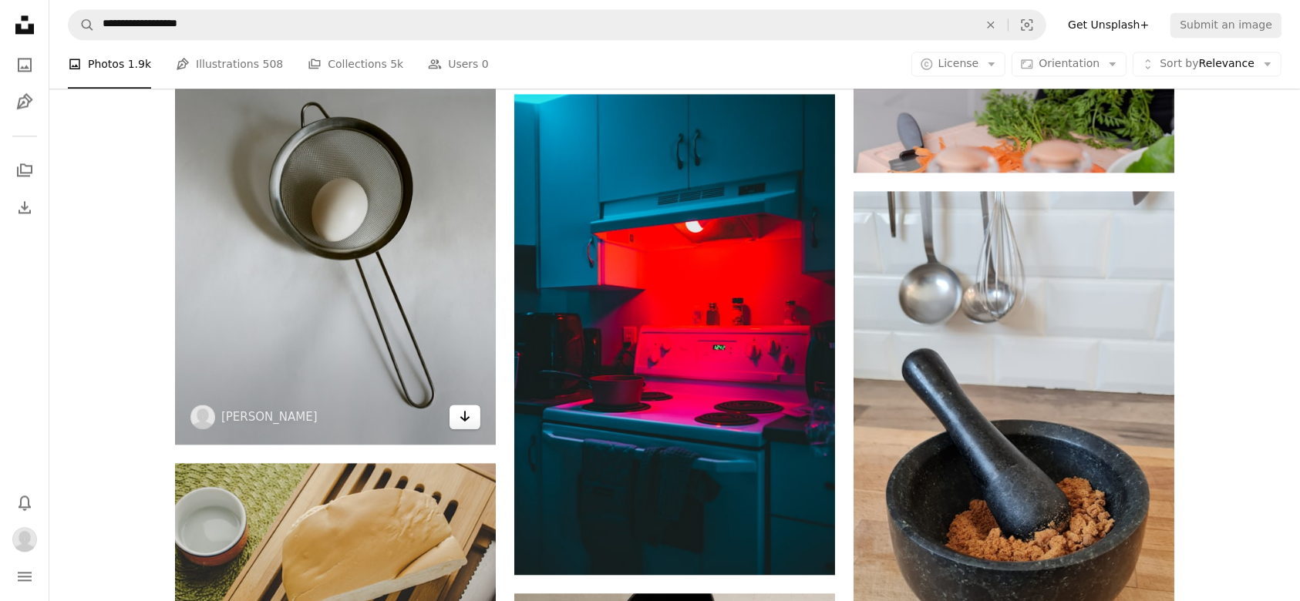
click at [467, 415] on icon "Download" at bounding box center [465, 416] width 10 height 11
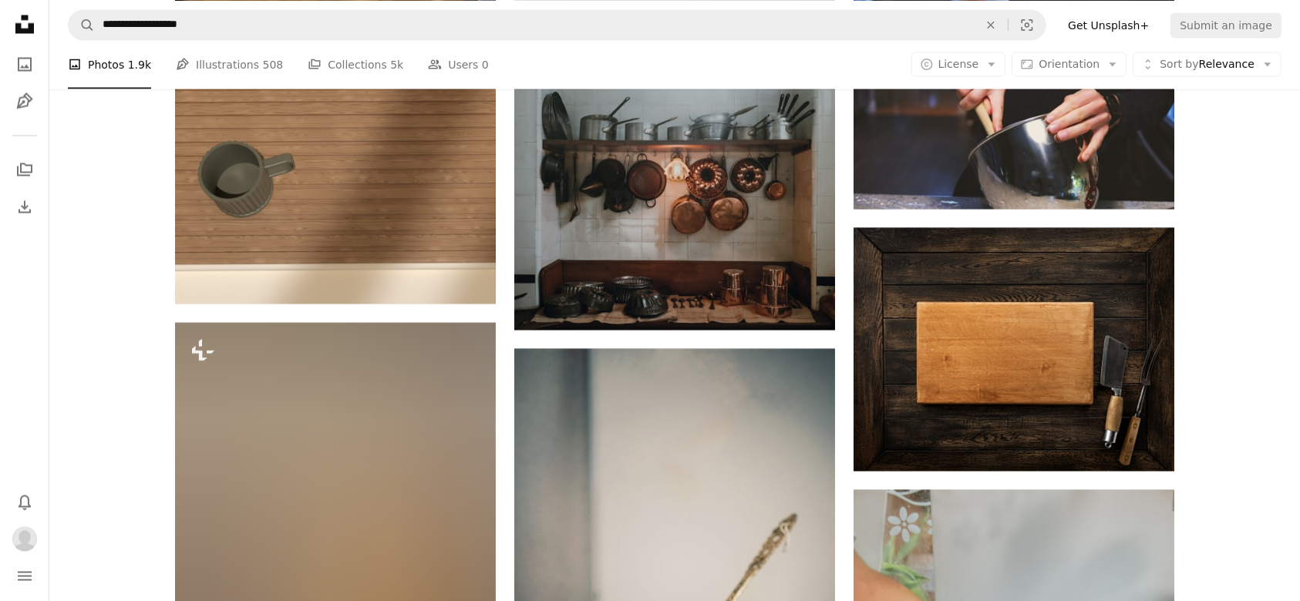
scroll to position [14588, 0]
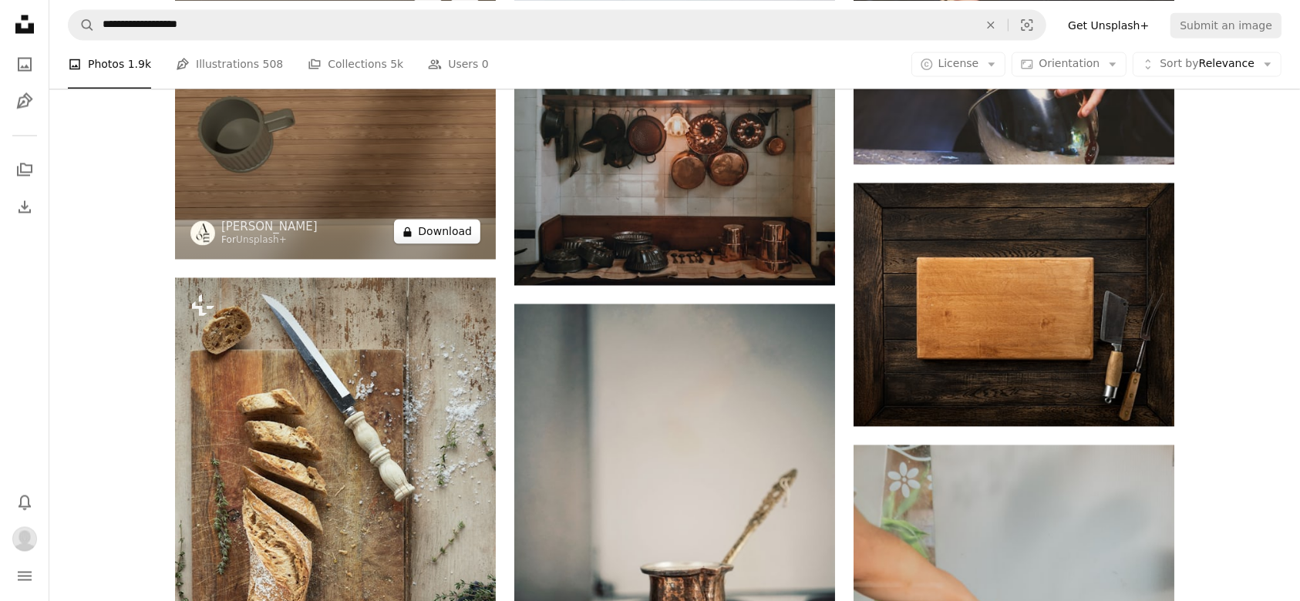
click at [442, 220] on button "A lock Download" at bounding box center [437, 232] width 86 height 25
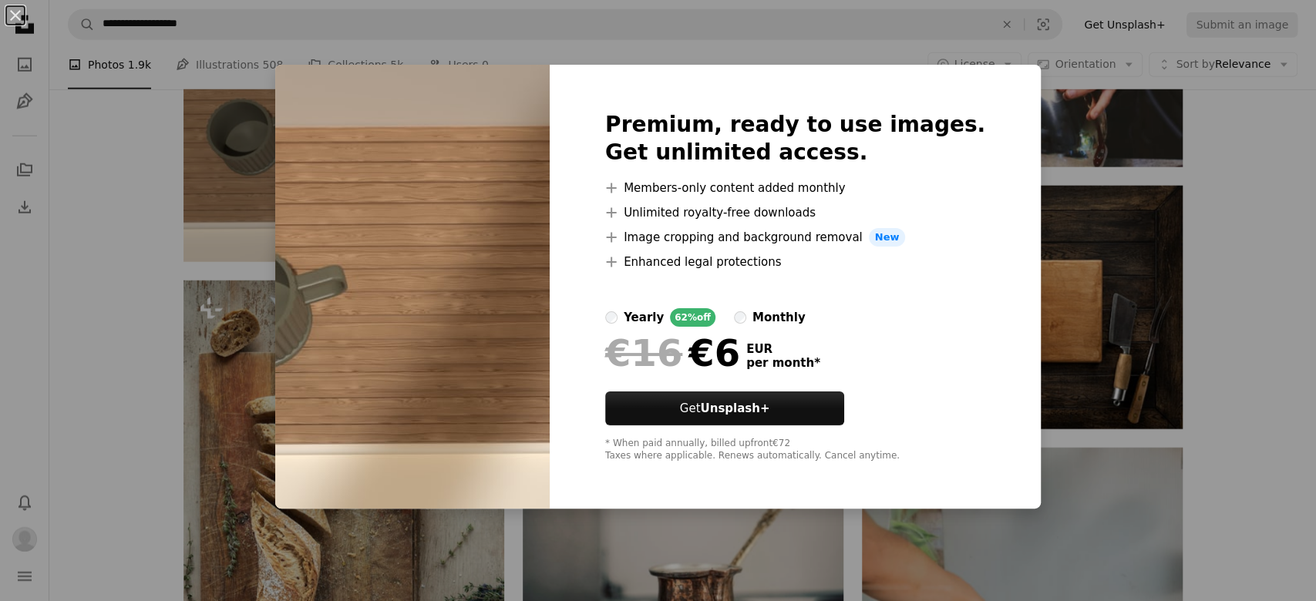
click at [126, 190] on div "An X shape Premium, ready to use images. Get unlimited access. A plus sign Memb…" at bounding box center [658, 300] width 1316 height 601
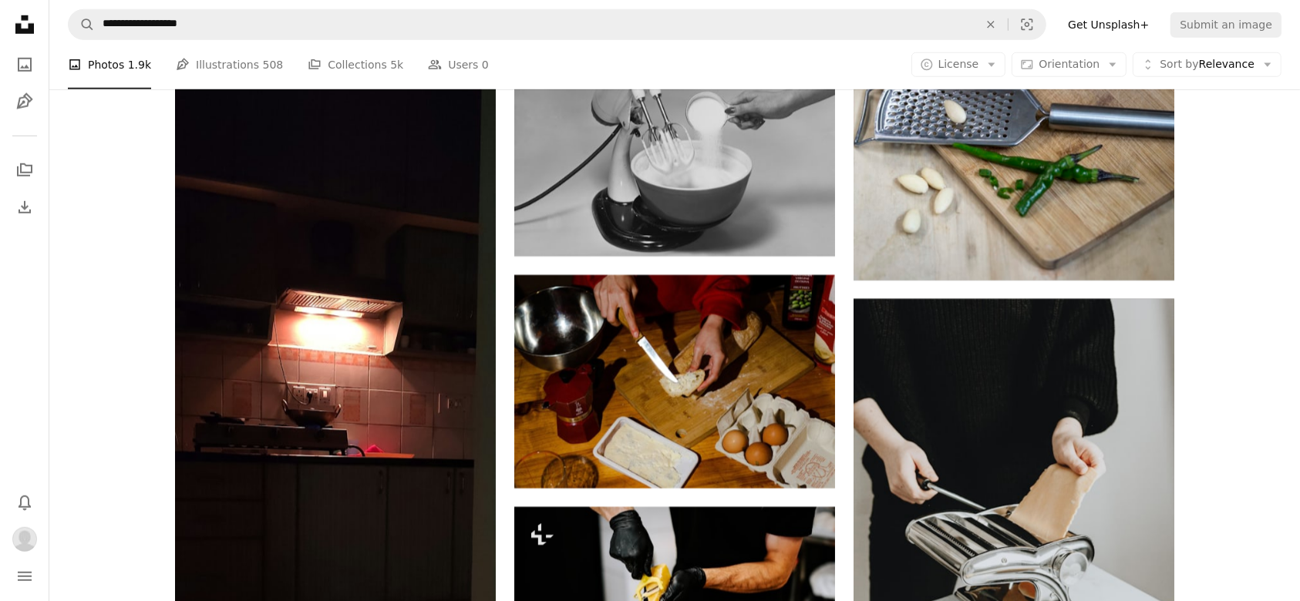
scroll to position [19230, 0]
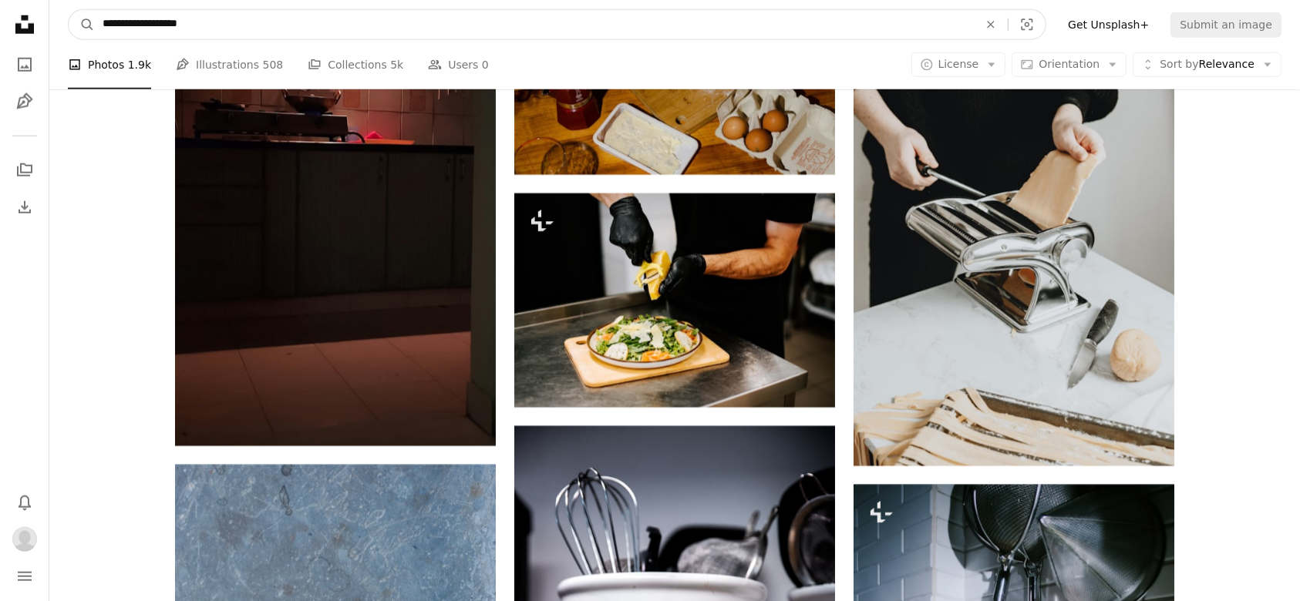
drag, startPoint x: 227, startPoint y: 25, endPoint x: 21, endPoint y: 20, distance: 206.7
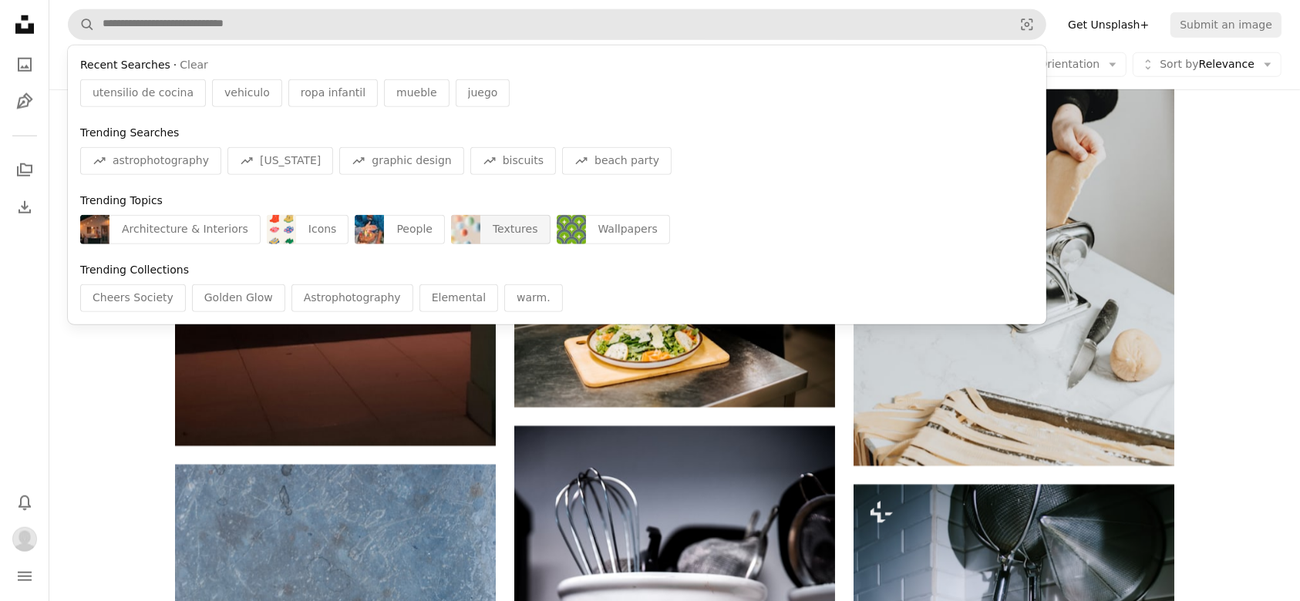
click at [493, 230] on div "Textures" at bounding box center [515, 229] width 70 height 29
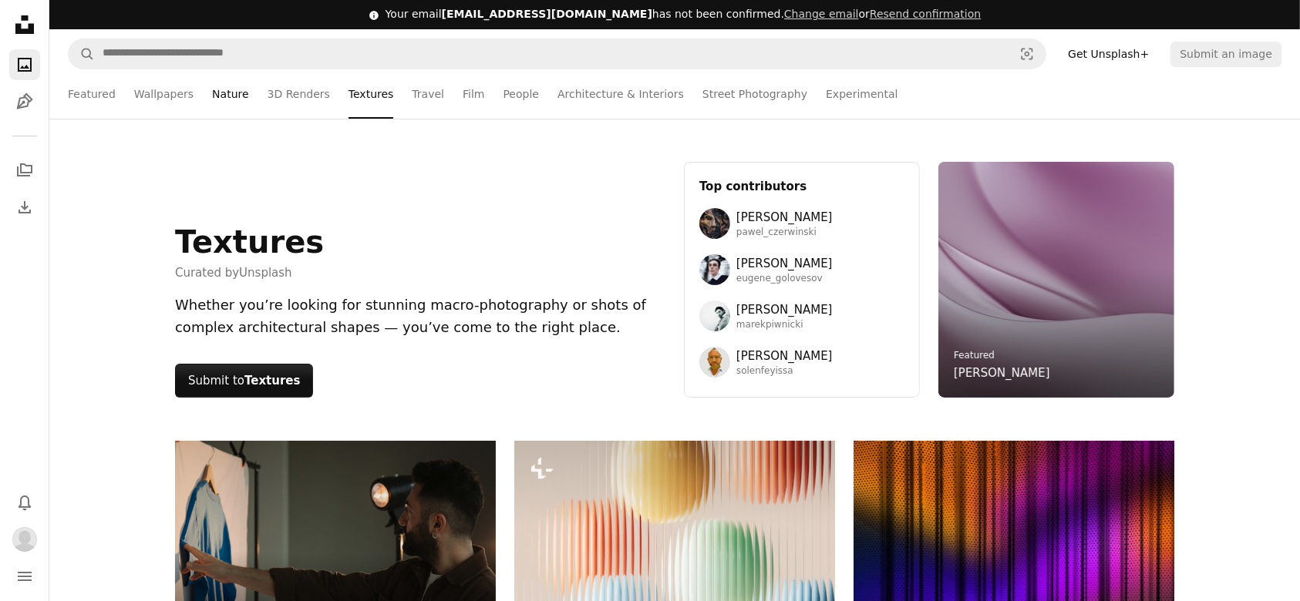
click at [216, 95] on link "Nature" at bounding box center [230, 93] width 36 height 49
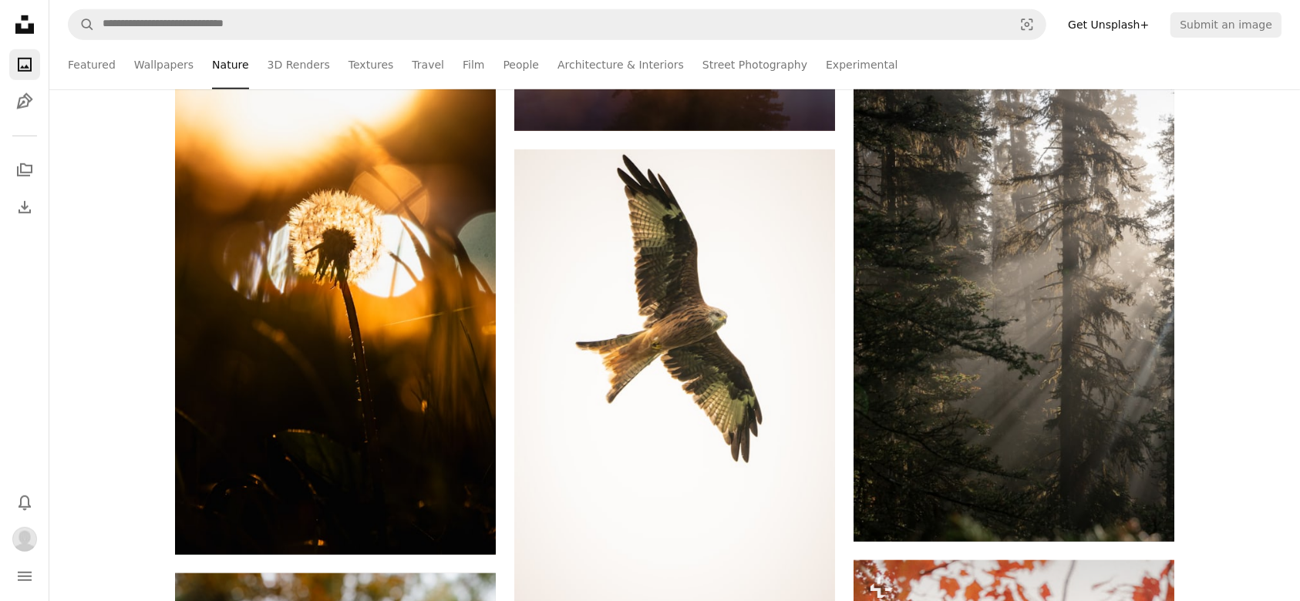
scroll to position [1296, 0]
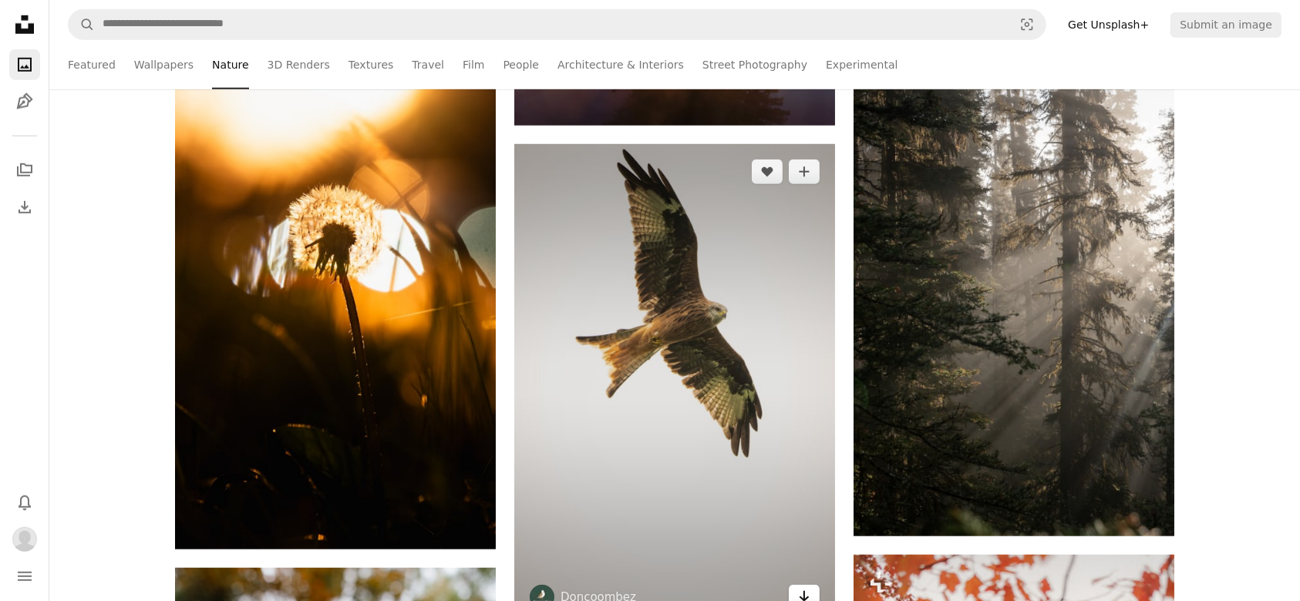
click at [800, 595] on icon "Arrow pointing down" at bounding box center [804, 597] width 12 height 19
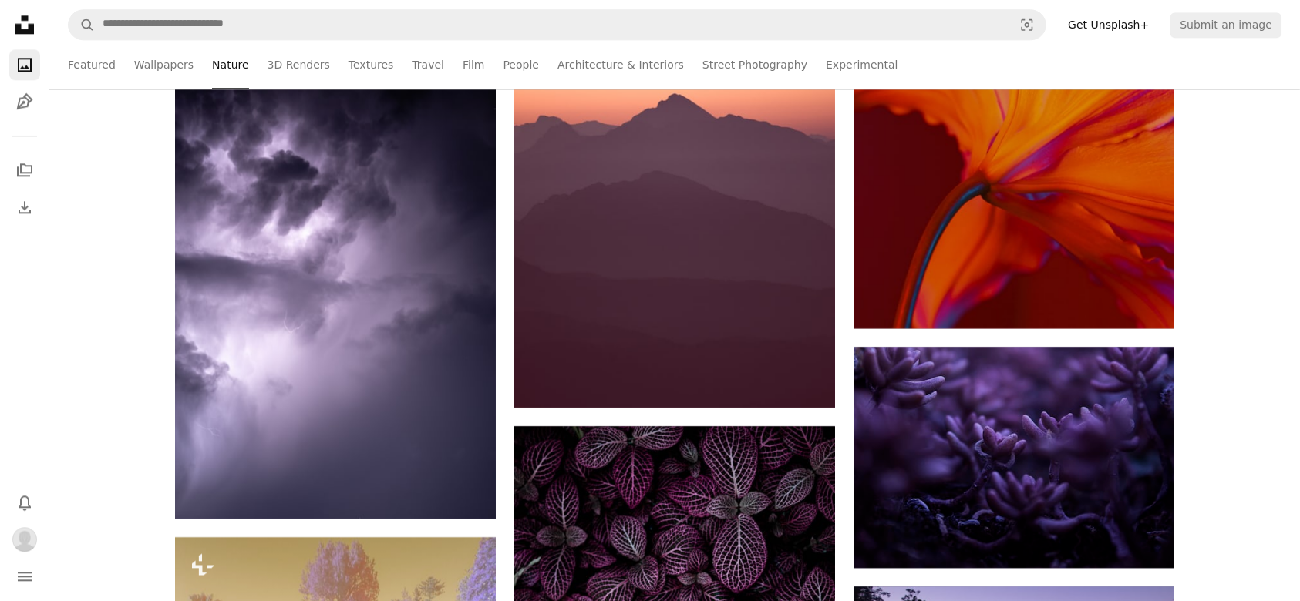
scroll to position [3989, 0]
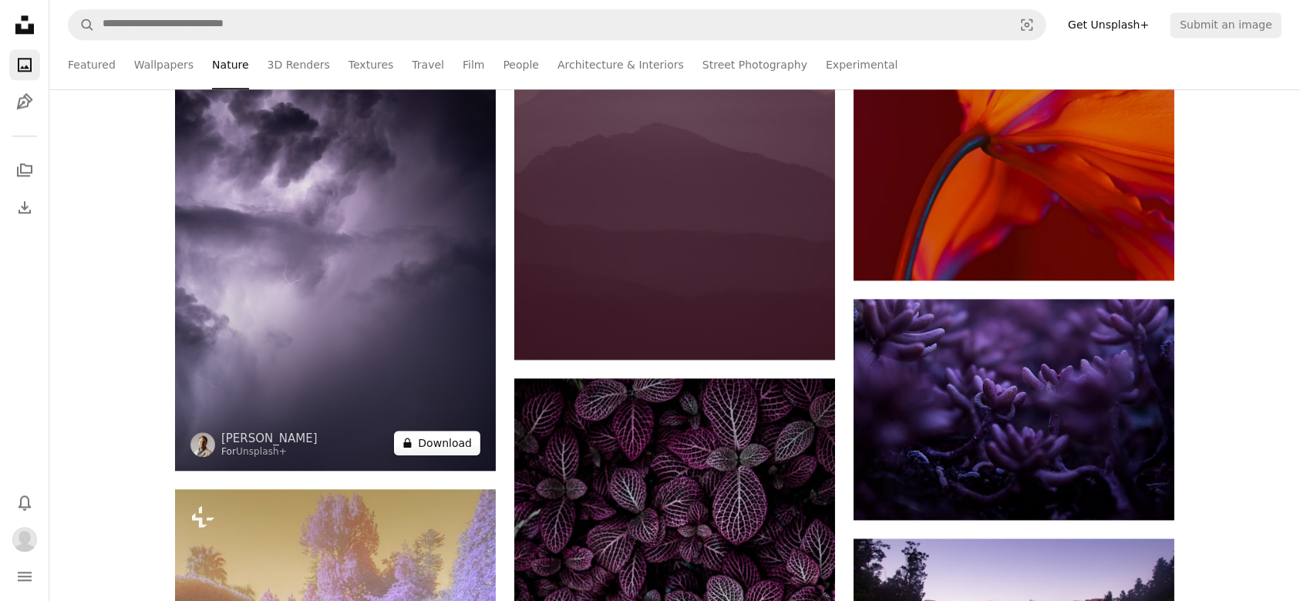
click at [435, 441] on button "A lock Download" at bounding box center [437, 443] width 86 height 25
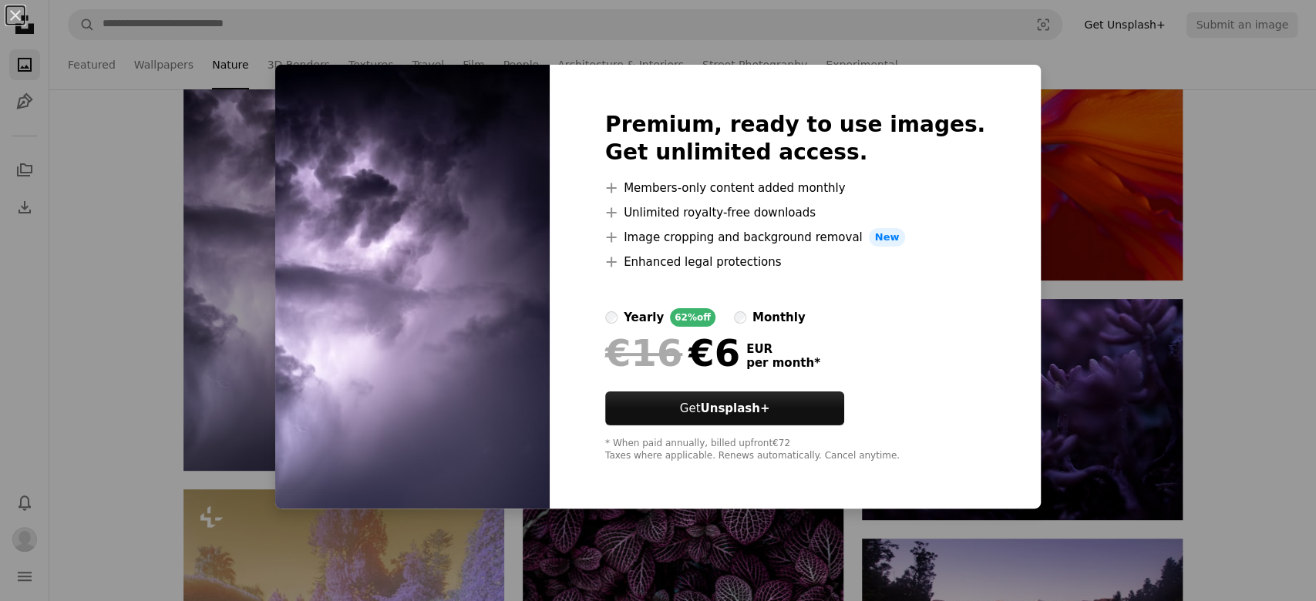
click at [215, 157] on div "An X shape Premium, ready to use images. Get unlimited access. A plus sign Memb…" at bounding box center [658, 300] width 1316 height 601
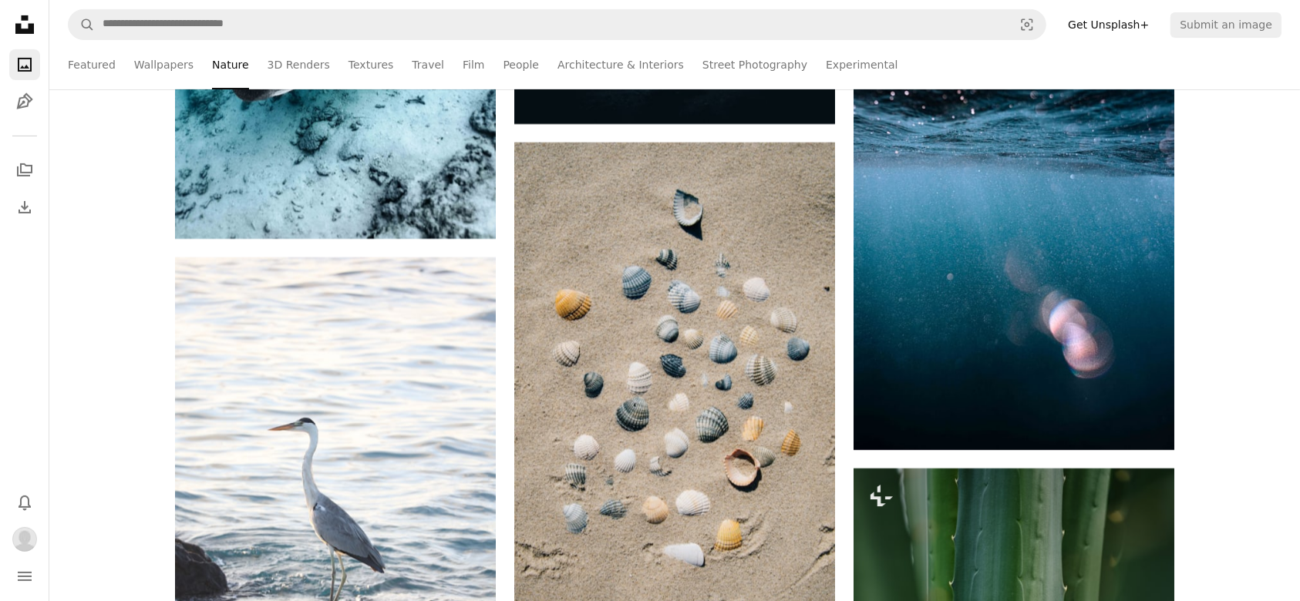
scroll to position [6511, 0]
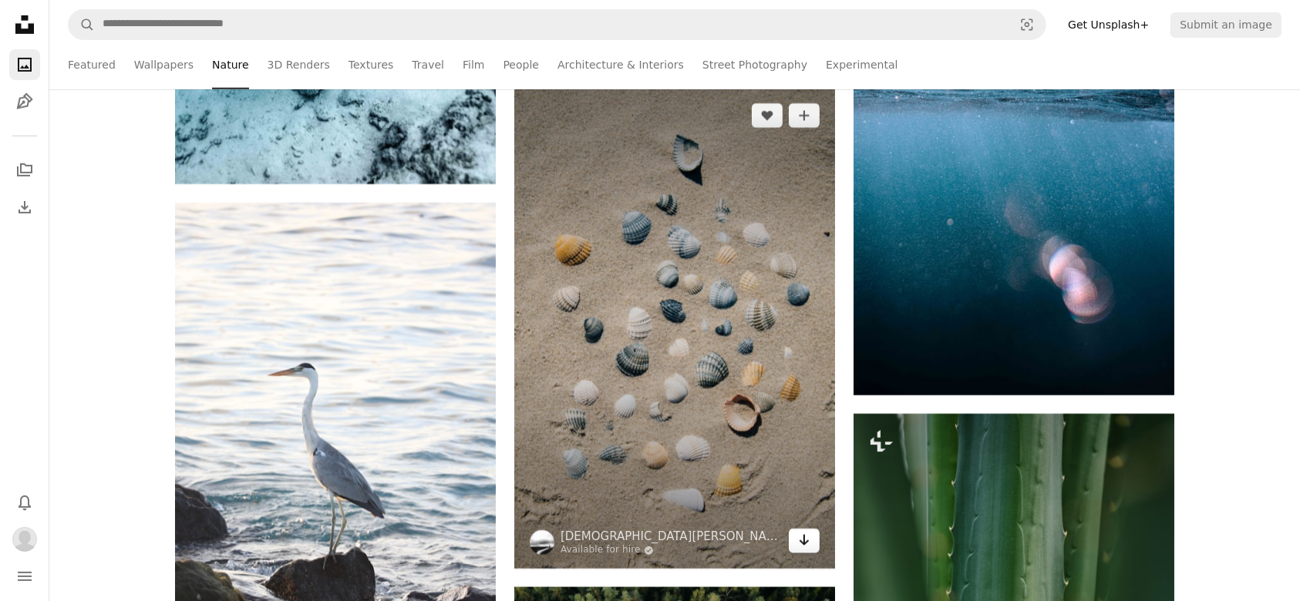
click at [801, 547] on icon "Arrow pointing down" at bounding box center [804, 540] width 12 height 19
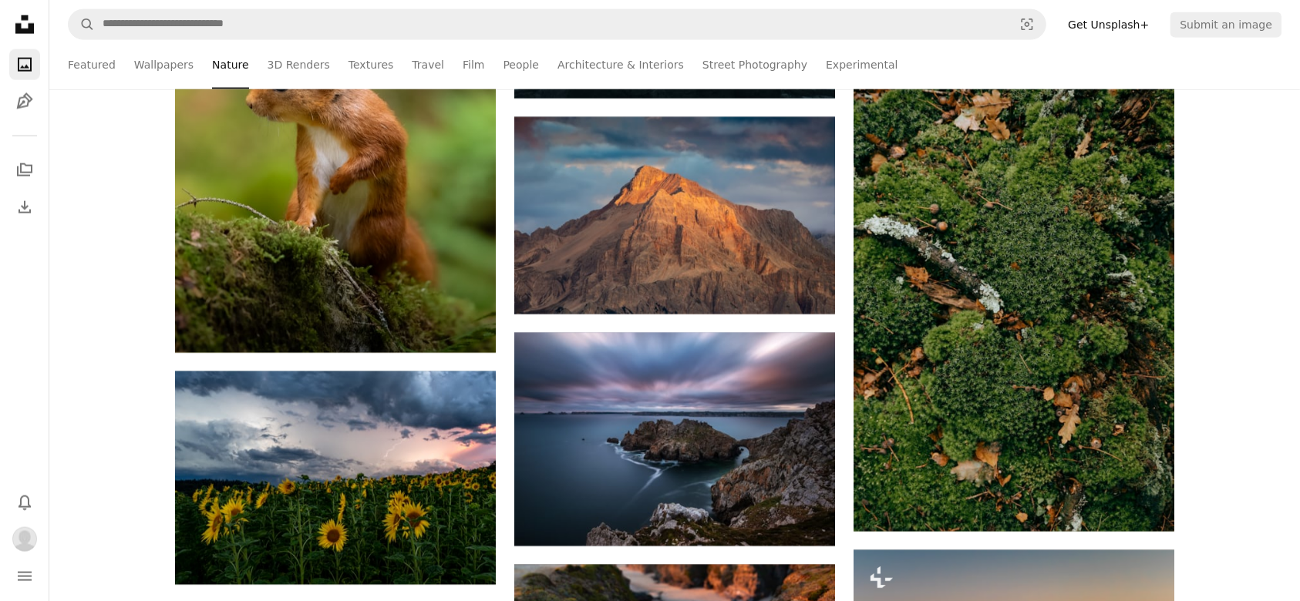
scroll to position [8119, 0]
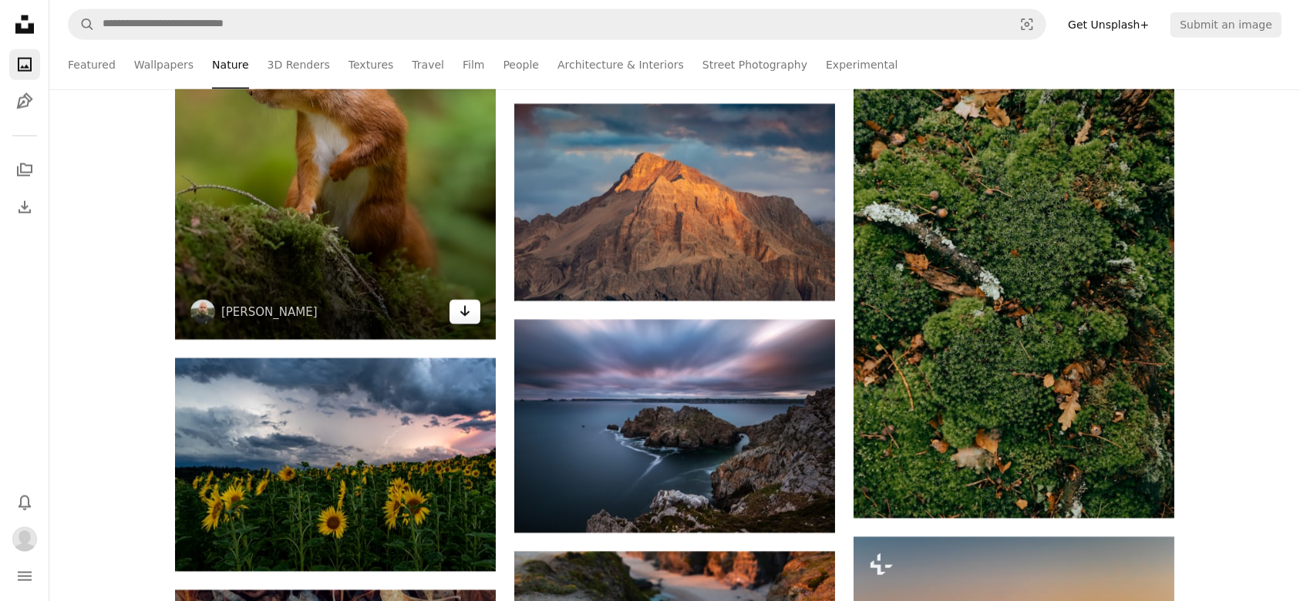
click at [470, 314] on icon "Arrow pointing down" at bounding box center [465, 311] width 12 height 19
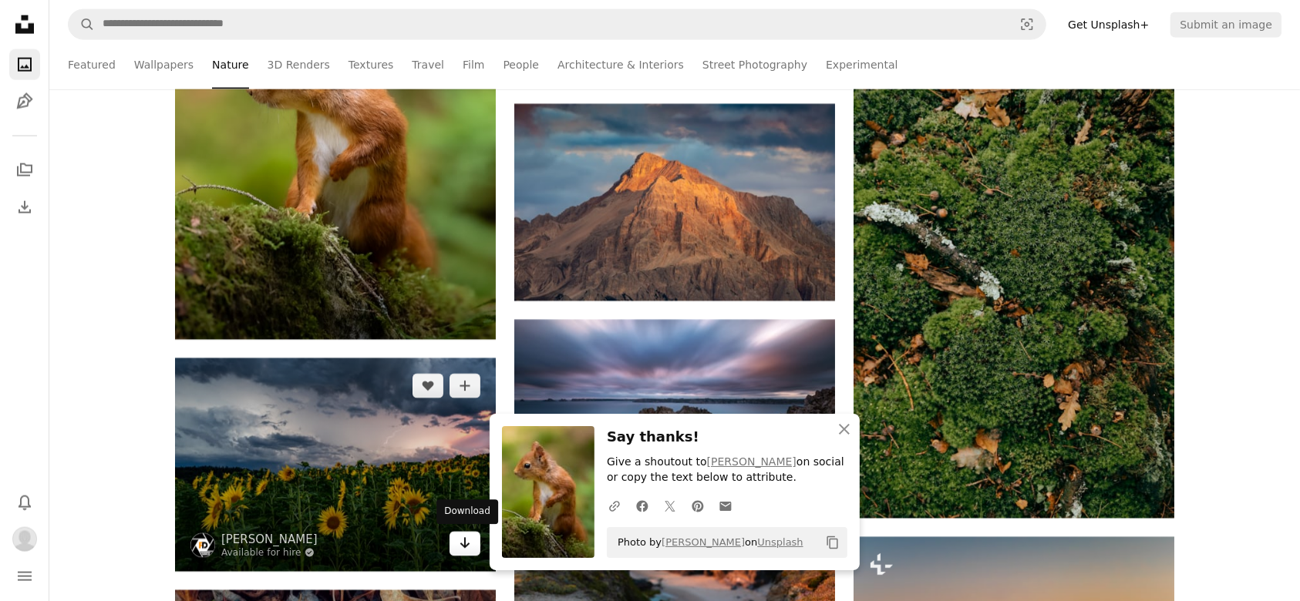
click at [462, 545] on icon "Arrow pointing down" at bounding box center [465, 543] width 12 height 19
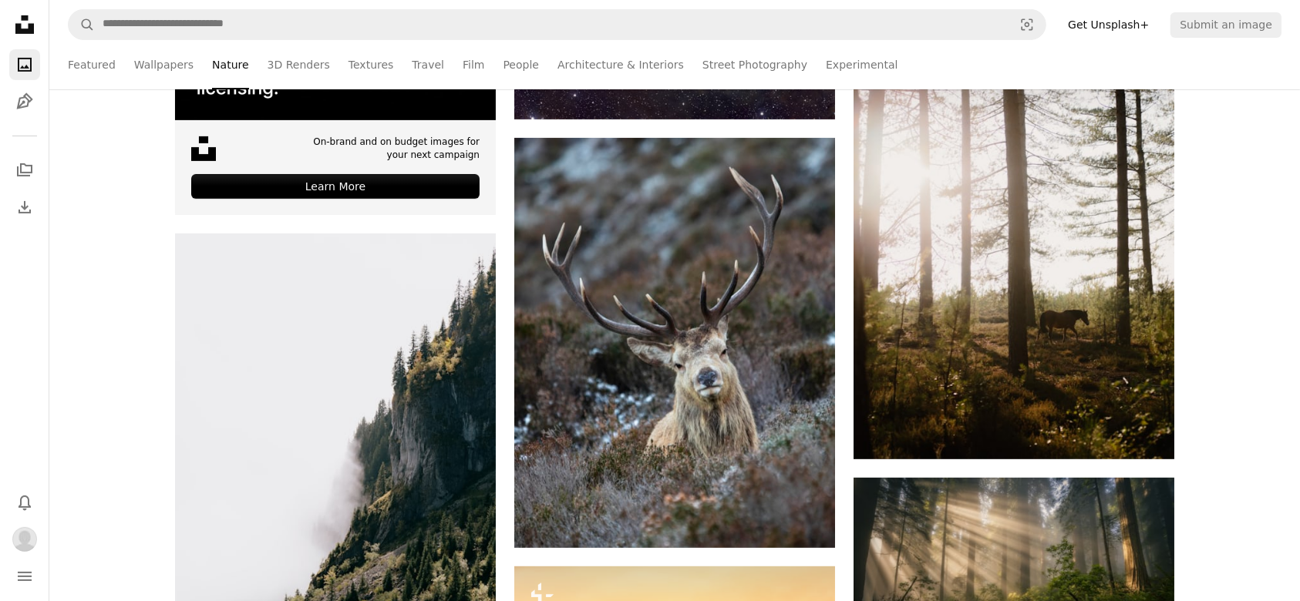
scroll to position [0, 0]
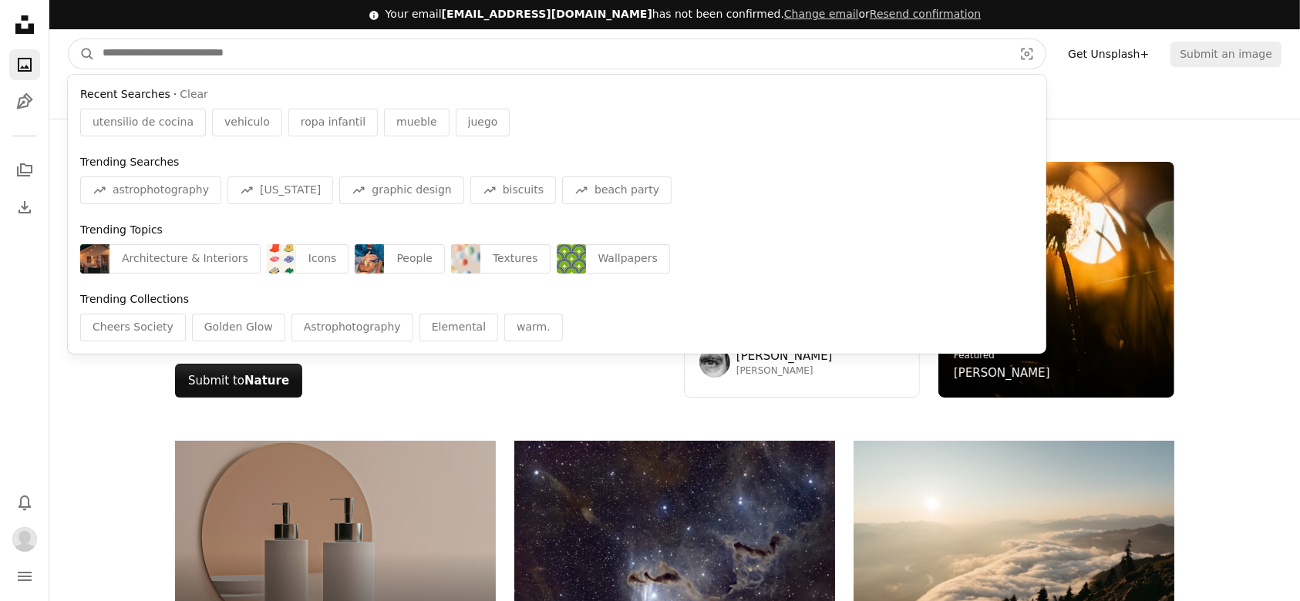
drag, startPoint x: 287, startPoint y: 46, endPoint x: 0, endPoint y: 71, distance: 287.9
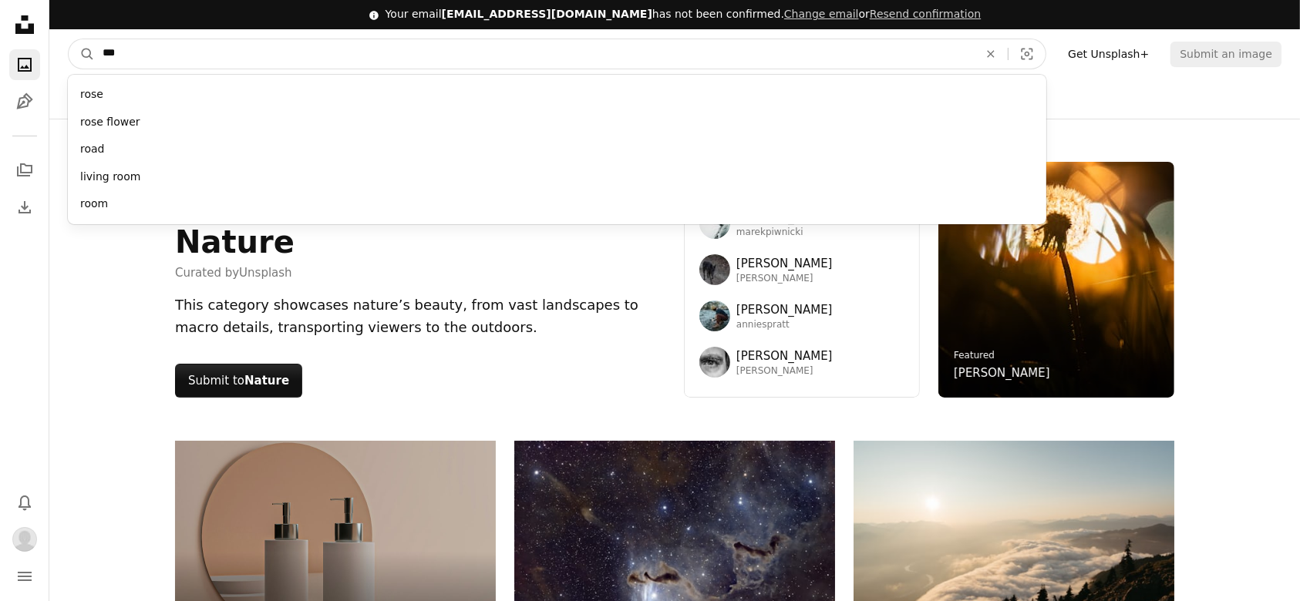
type input "****"
click button "A magnifying glass" at bounding box center [82, 53] width 26 height 29
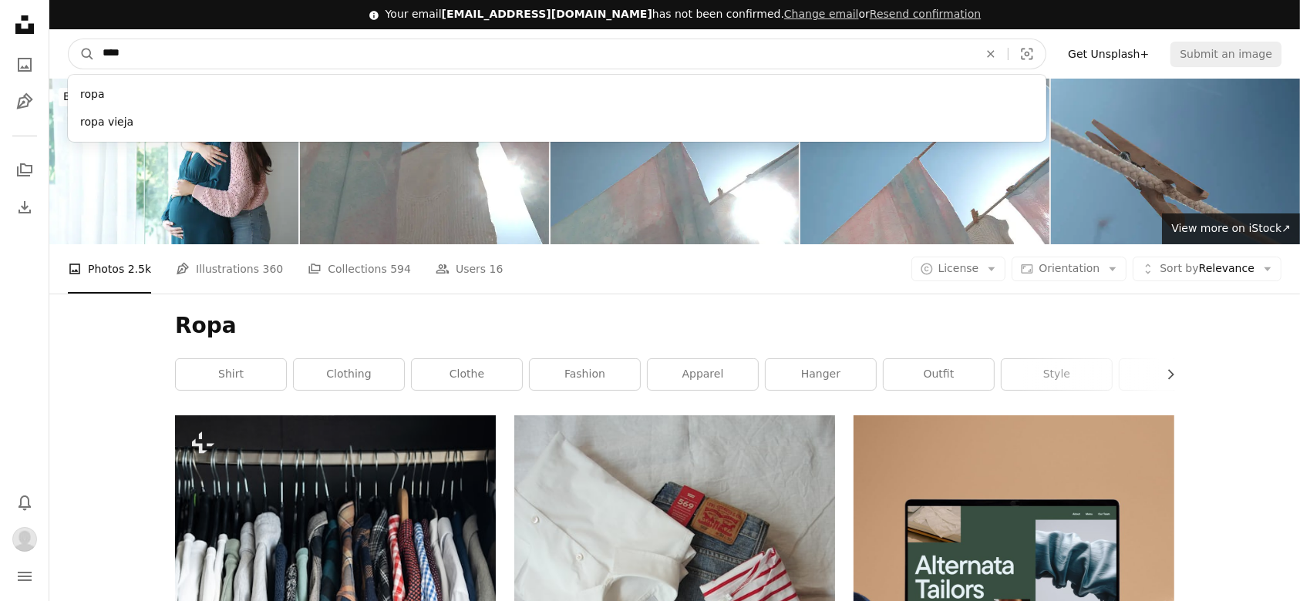
drag, startPoint x: 148, startPoint y: 56, endPoint x: 68, endPoint y: 70, distance: 81.5
click at [68, 70] on nav "A magnifying glass **** ropa ropa vieja An X shape Visual search Filters Get Un…" at bounding box center [674, 53] width 1251 height 49
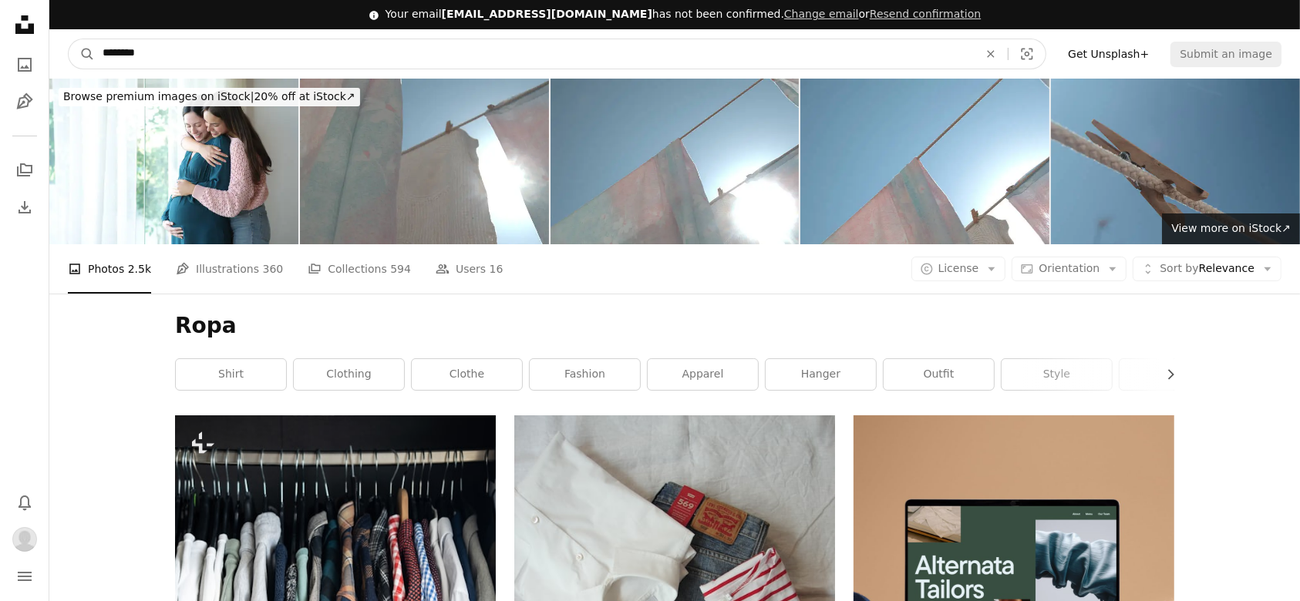
type input "********"
click at [69, 39] on button "A magnifying glass" at bounding box center [82, 53] width 26 height 29
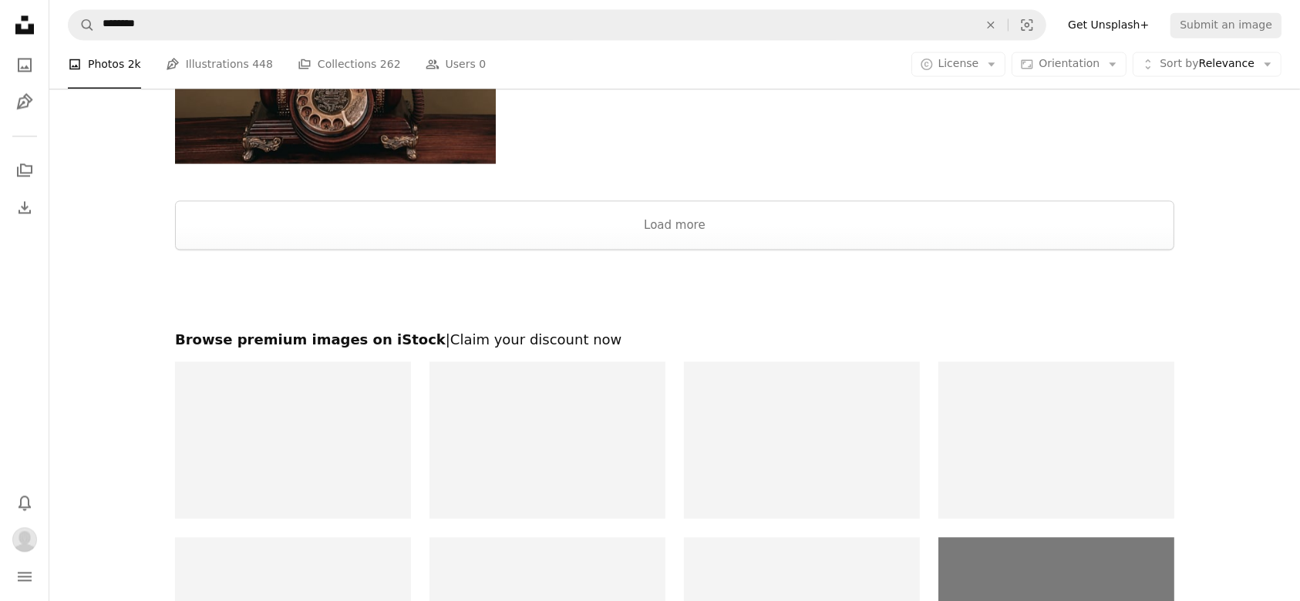
scroll to position [3311, 0]
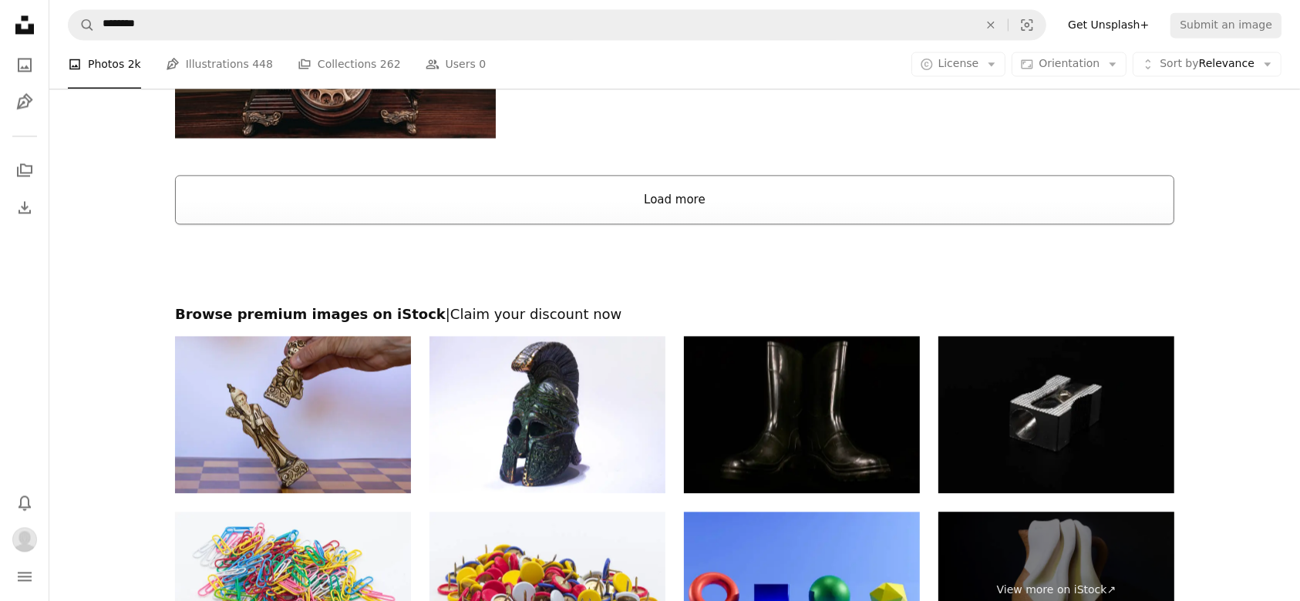
click at [701, 199] on button "Load more" at bounding box center [674, 199] width 999 height 49
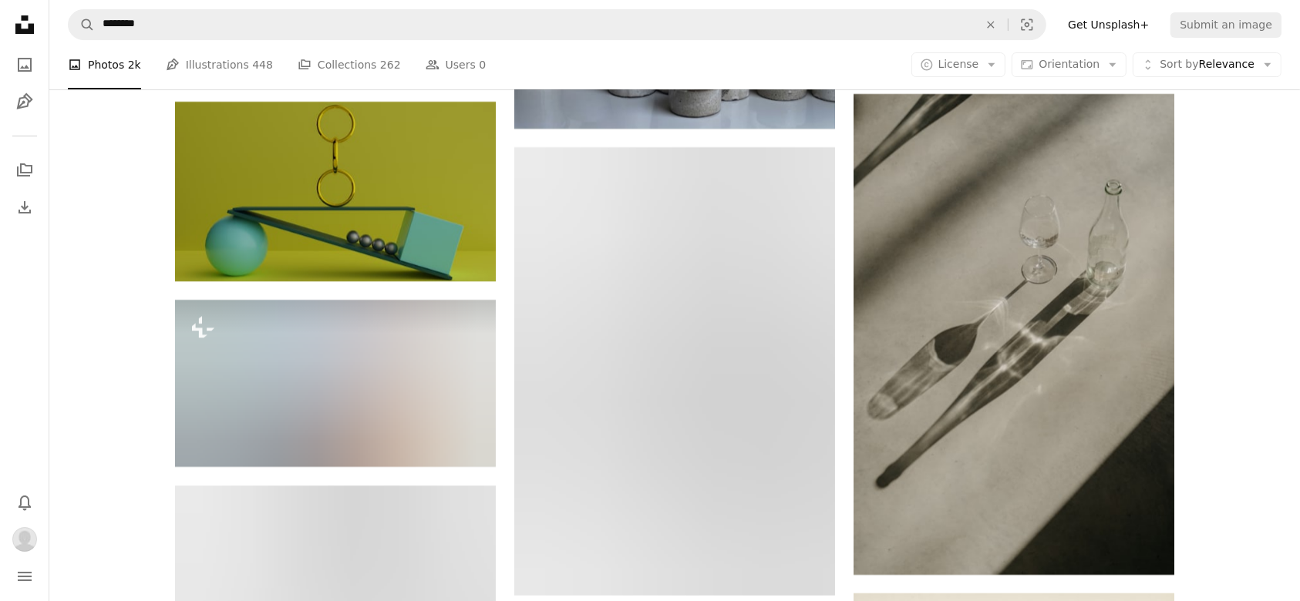
scroll to position [0, 0]
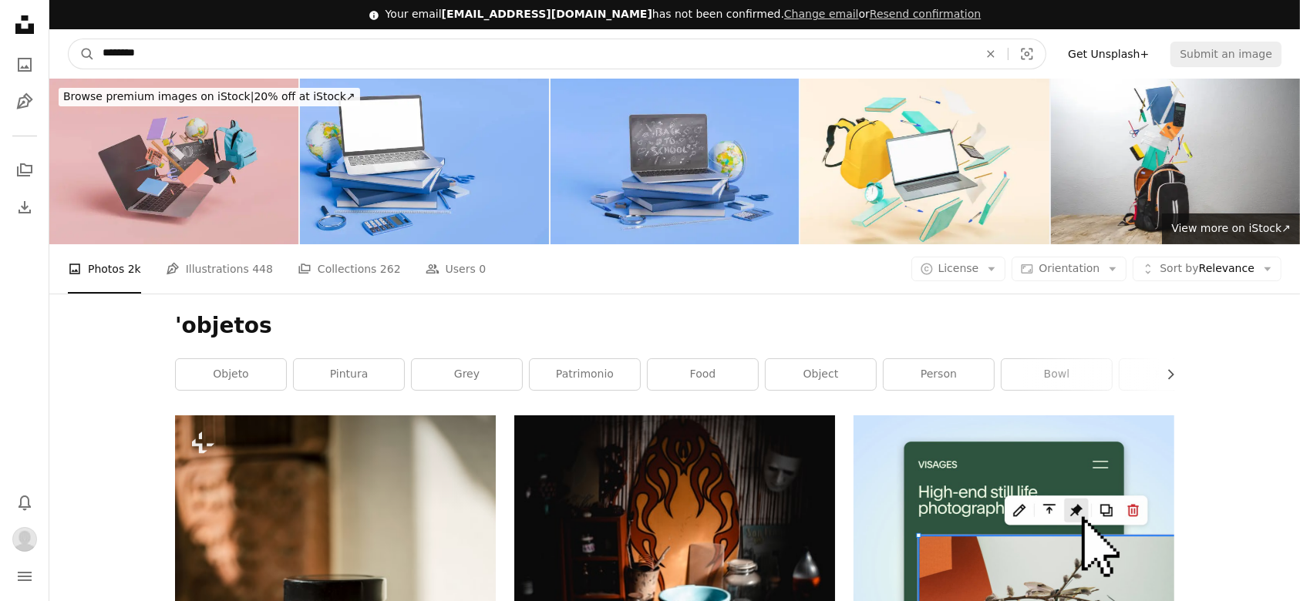
drag, startPoint x: 160, startPoint y: 52, endPoint x: 0, endPoint y: 54, distance: 160.4
type input "**********"
click button "A magnifying glass" at bounding box center [82, 53] width 26 height 29
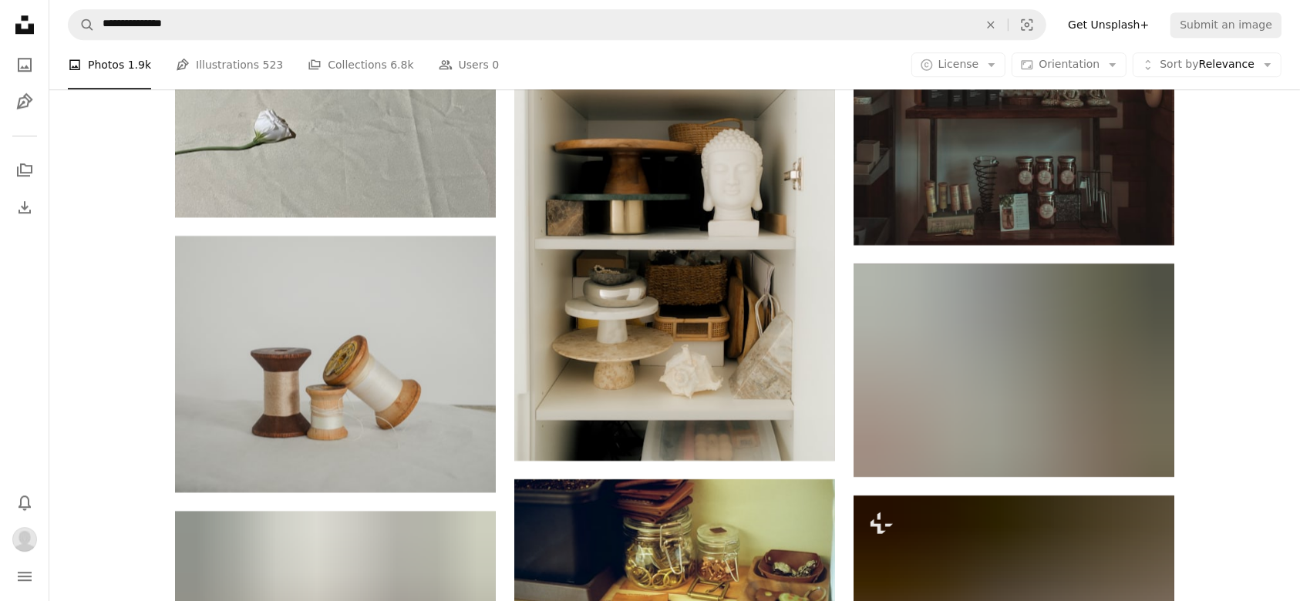
scroll to position [4529, 0]
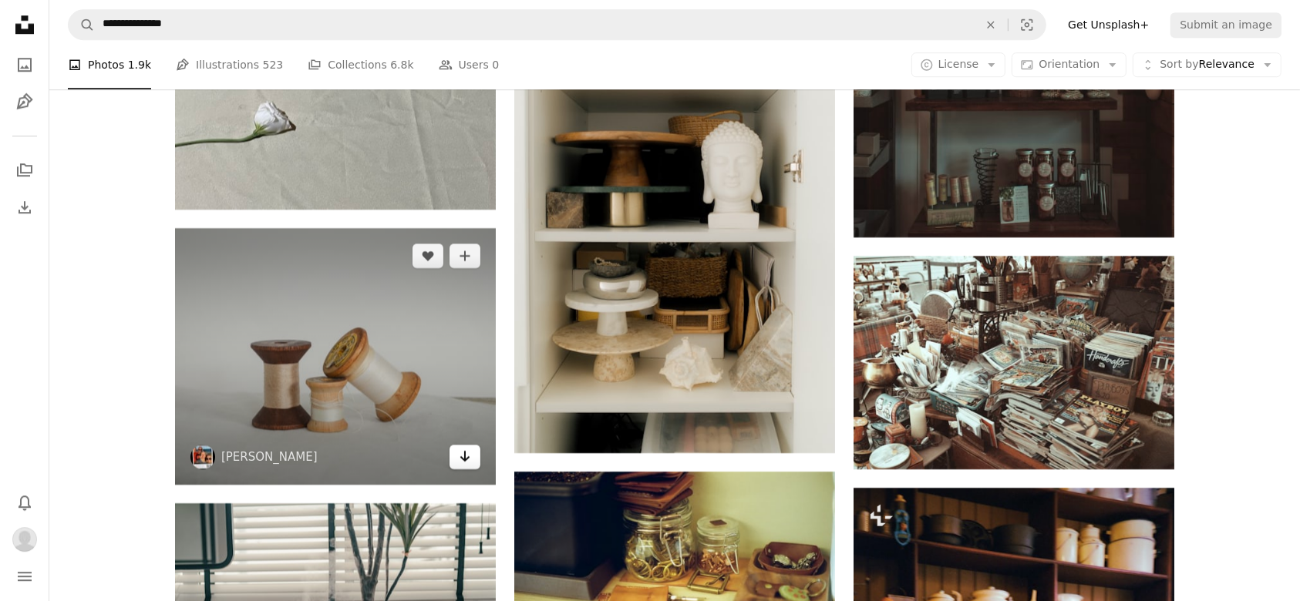
click at [464, 457] on icon "Download" at bounding box center [465, 456] width 10 height 11
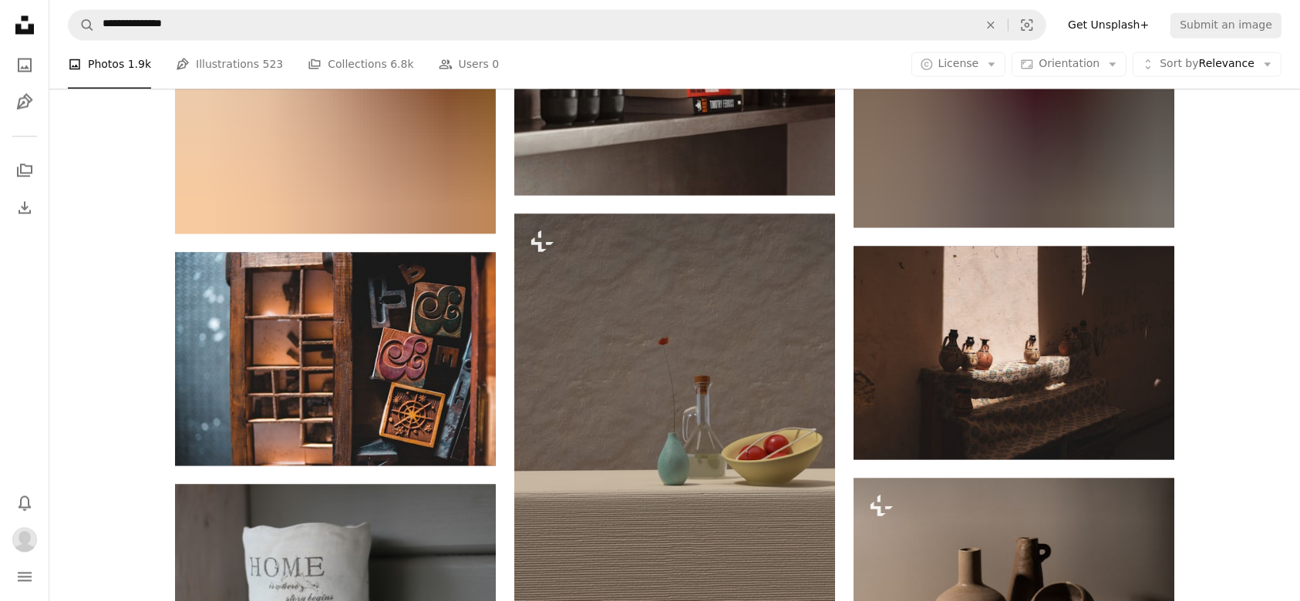
scroll to position [8961, 0]
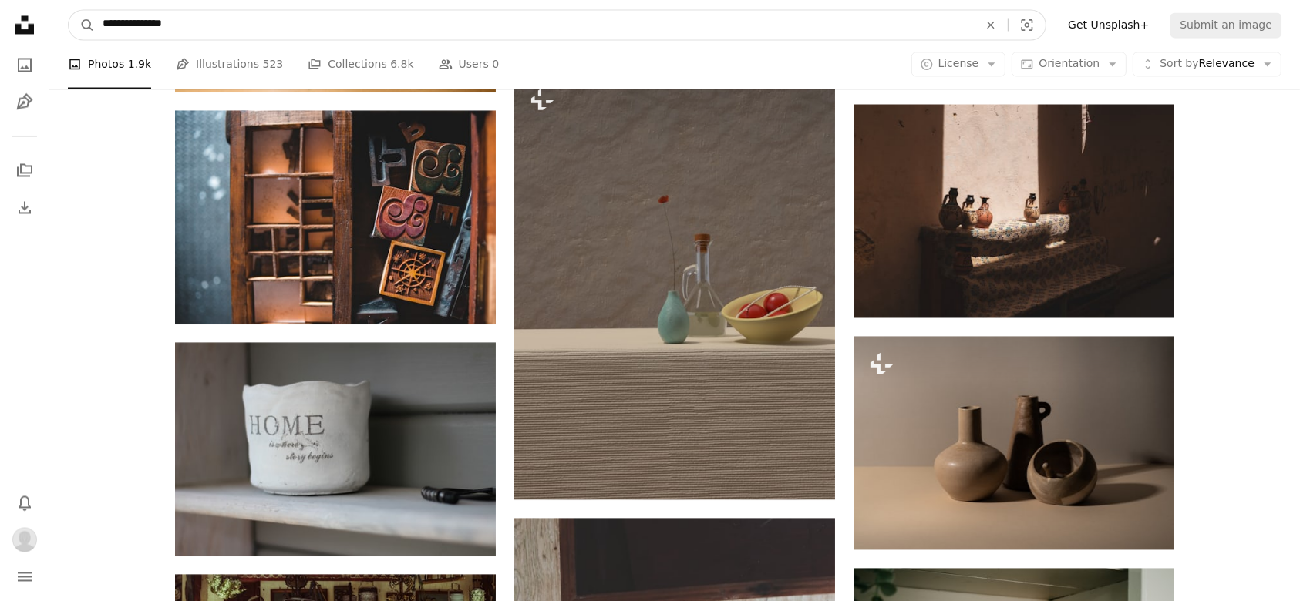
drag, startPoint x: 227, startPoint y: 29, endPoint x: 0, endPoint y: 66, distance: 229.7
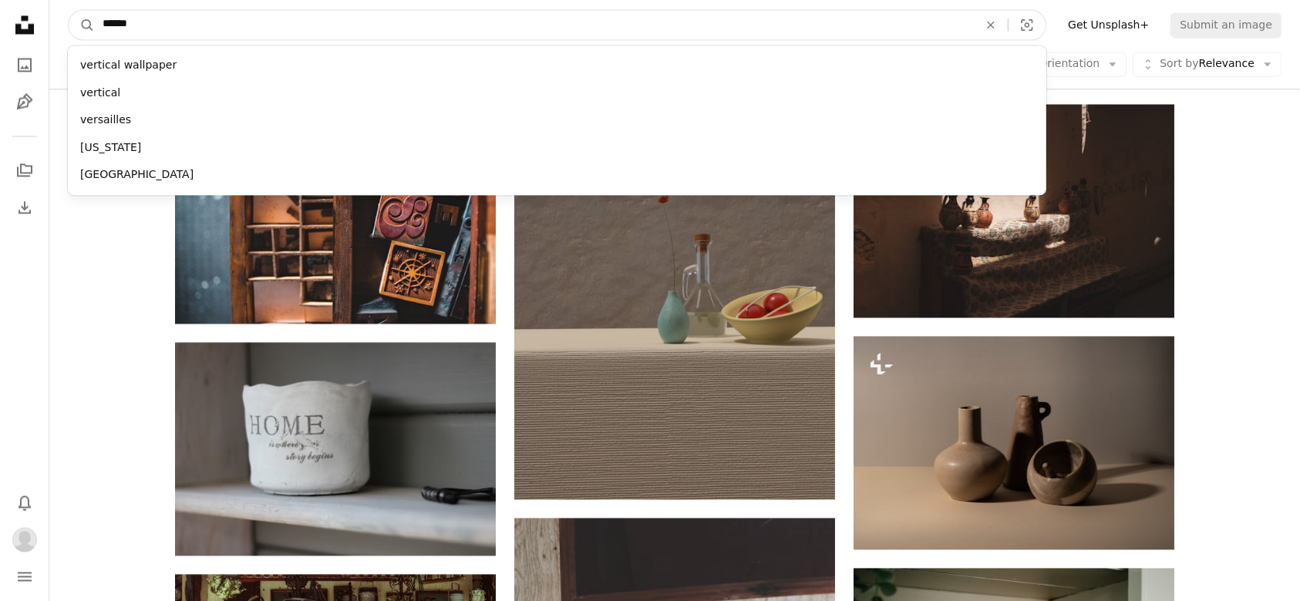
type input "*******"
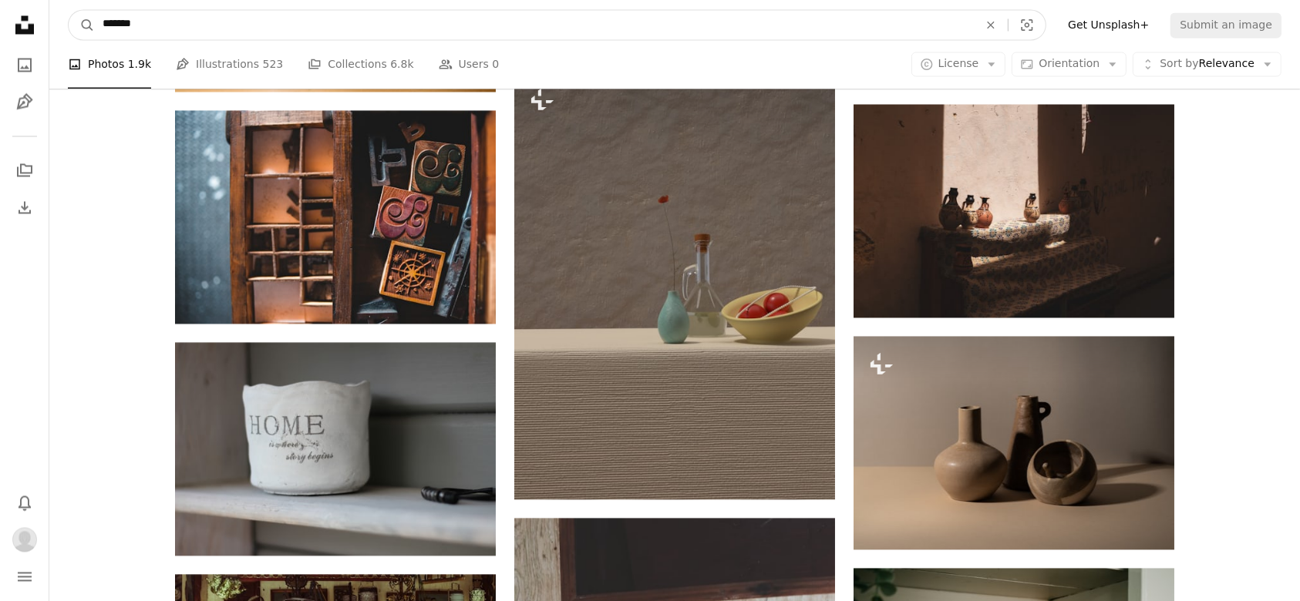
click button "A magnifying glass" at bounding box center [82, 24] width 26 height 29
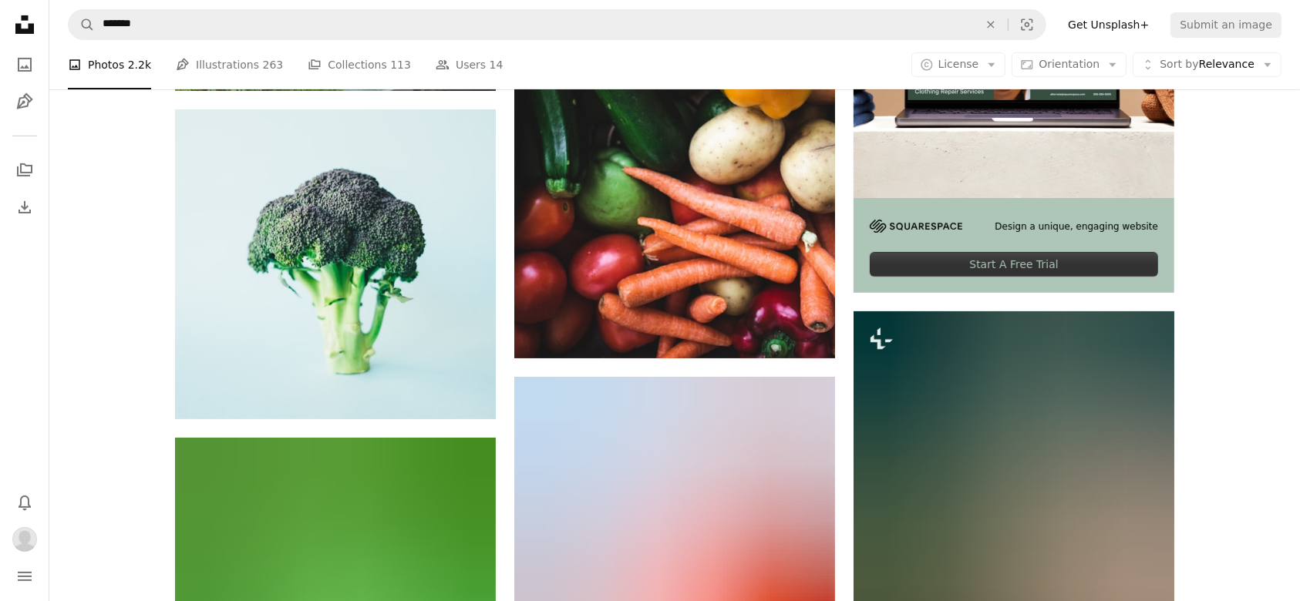
scroll to position [542, 0]
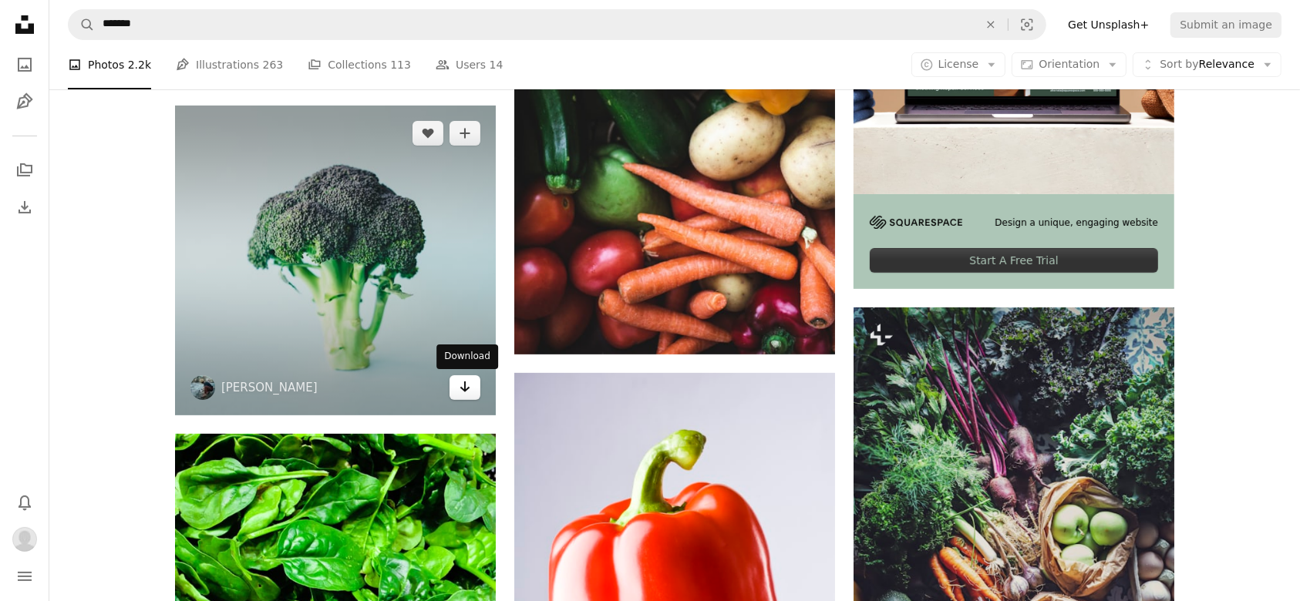
click at [467, 396] on link "Arrow pointing down" at bounding box center [465, 388] width 31 height 25
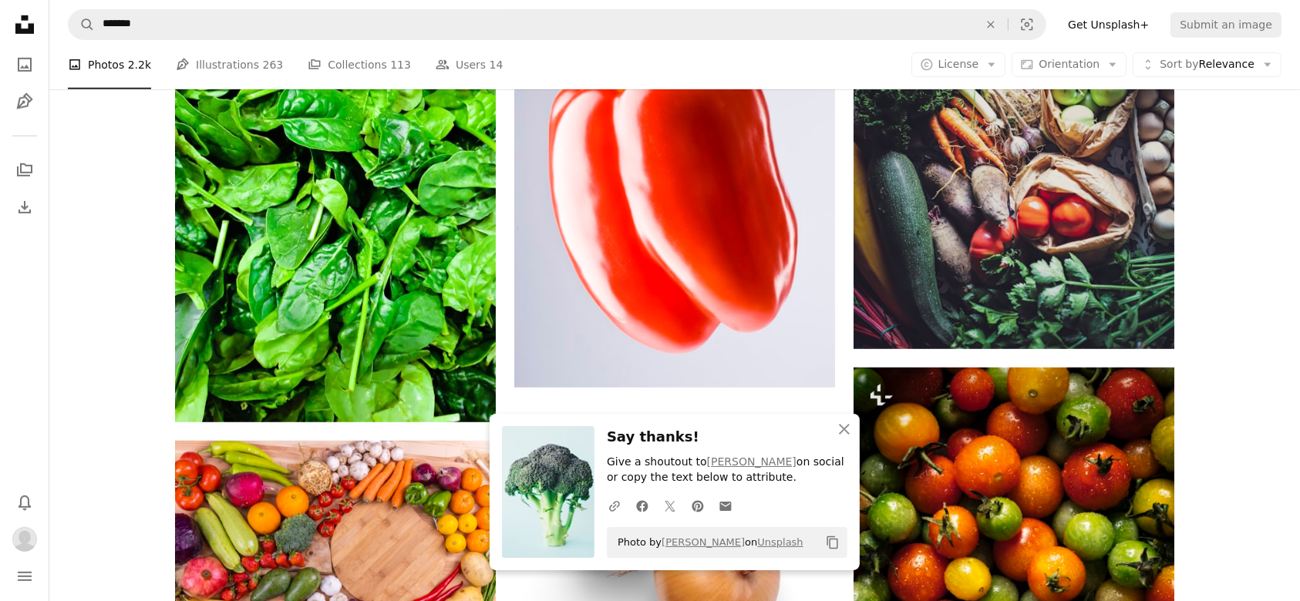
scroll to position [990, 0]
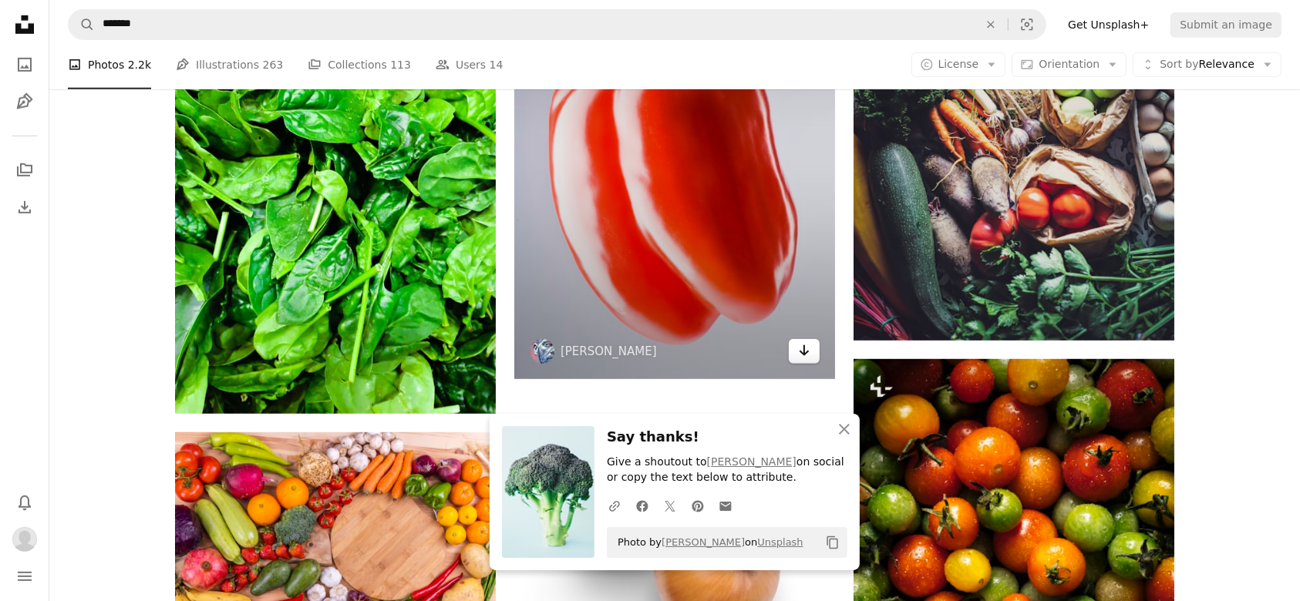
click at [808, 349] on icon "Arrow pointing down" at bounding box center [804, 351] width 12 height 19
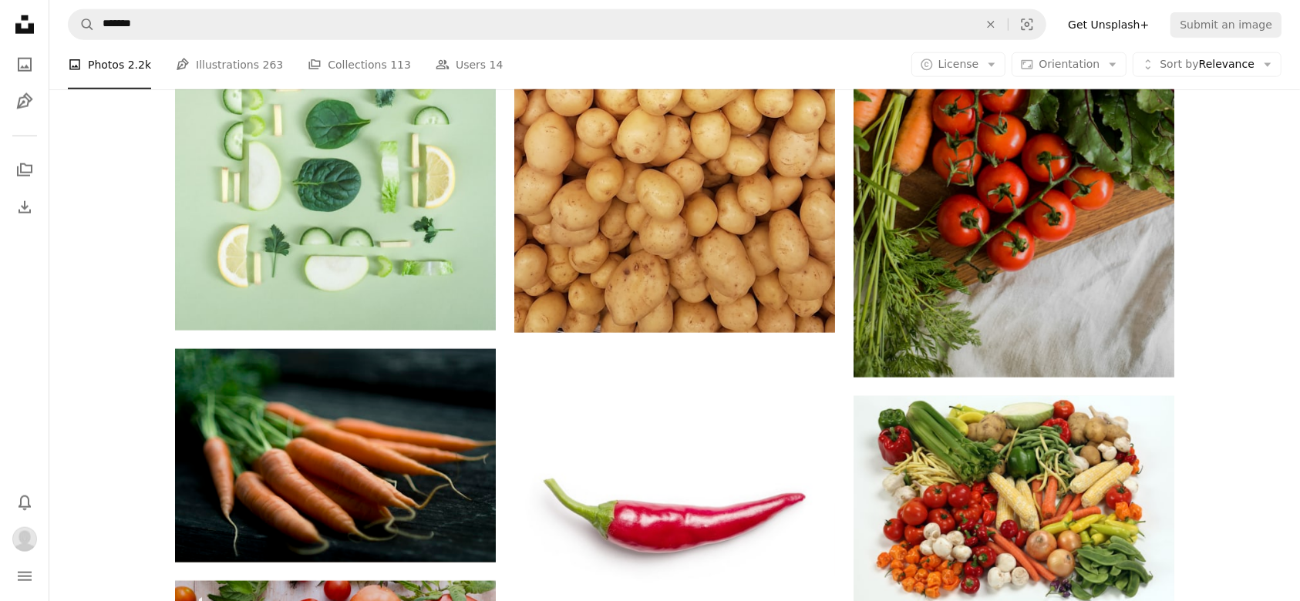
scroll to position [1972, 0]
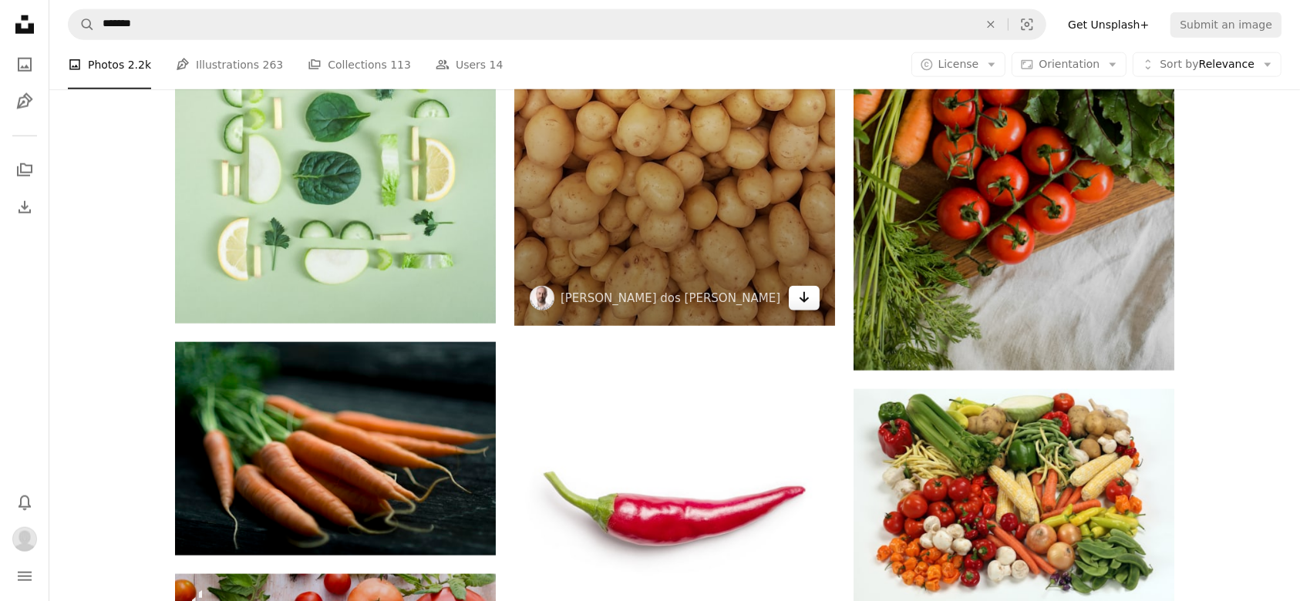
click at [808, 303] on icon "Arrow pointing down" at bounding box center [804, 297] width 12 height 19
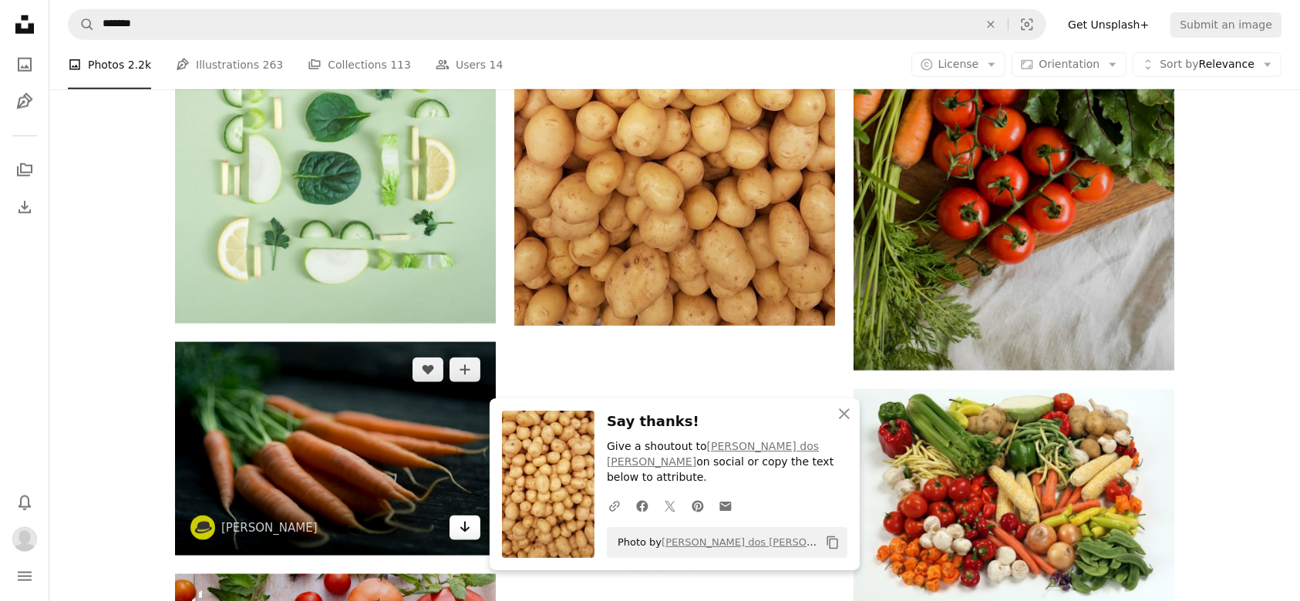
click at [468, 534] on icon "Arrow pointing down" at bounding box center [465, 527] width 12 height 19
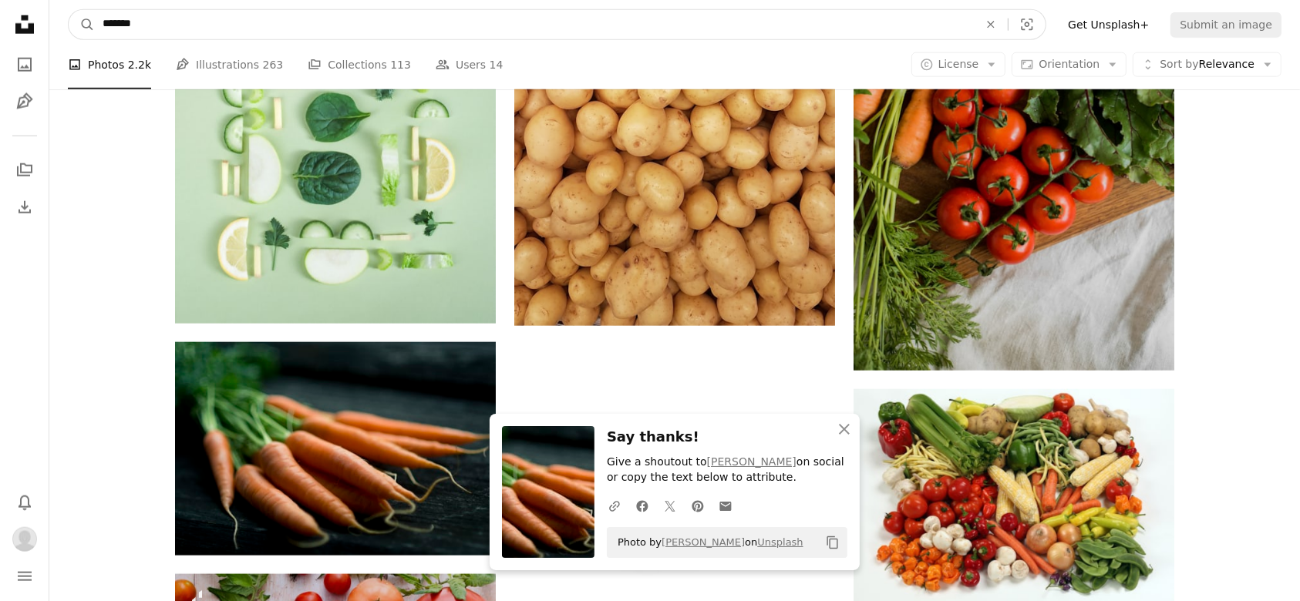
click at [190, 26] on input "*******" at bounding box center [534, 24] width 879 height 29
type input "*"
type input "**********"
click at [69, 10] on button "A magnifying glass" at bounding box center [82, 24] width 26 height 29
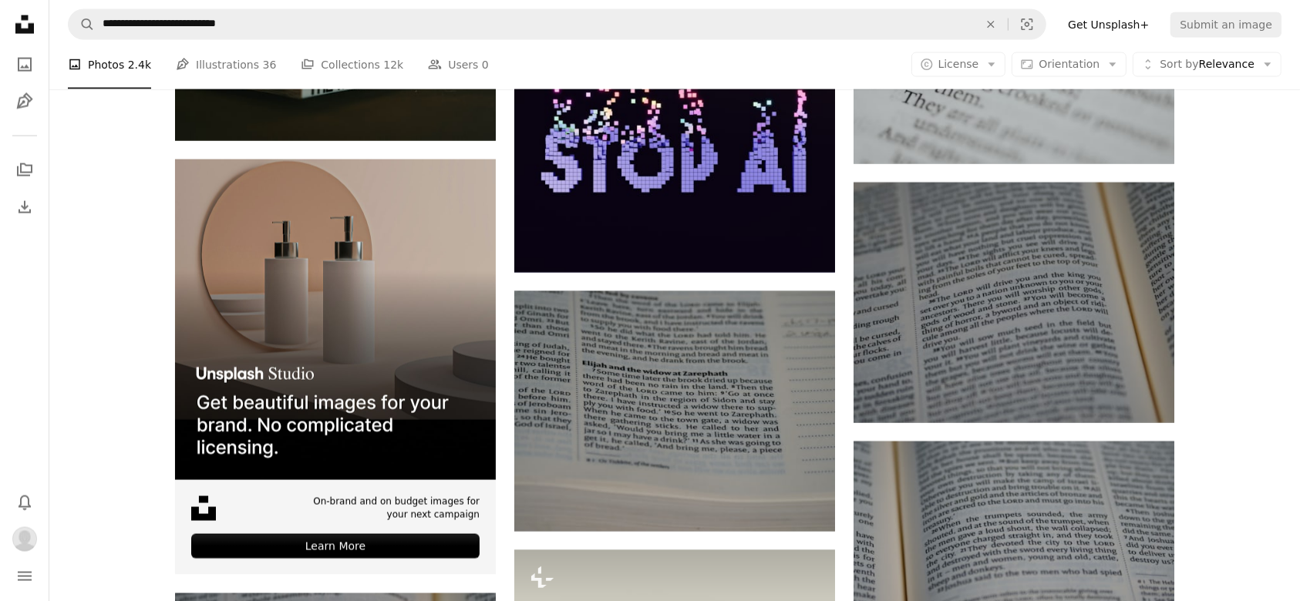
scroll to position [2559, 0]
